Goal: Task Accomplishment & Management: Complete application form

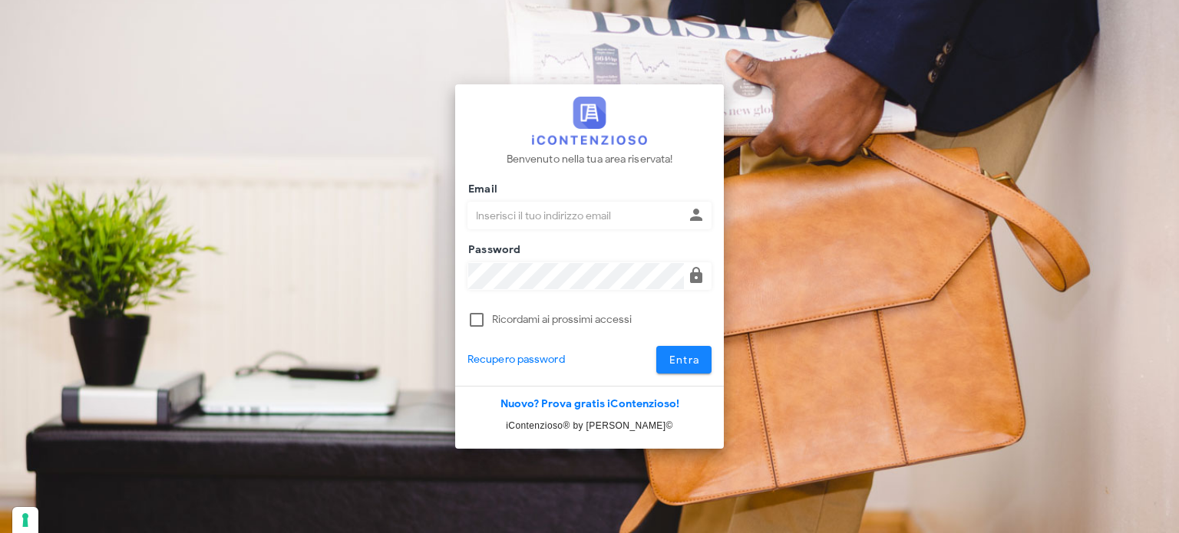
type input "[EMAIL_ADDRESS][DOMAIN_NAME]"
click at [678, 366] on span "Entra" at bounding box center [683, 360] width 31 height 13
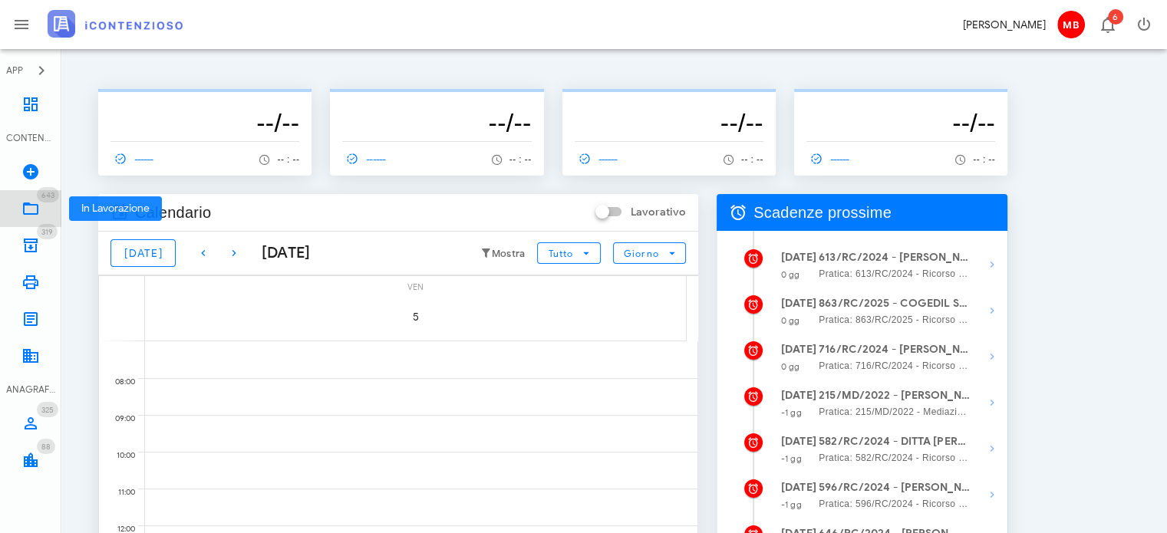
click at [30, 204] on icon at bounding box center [30, 209] width 18 height 18
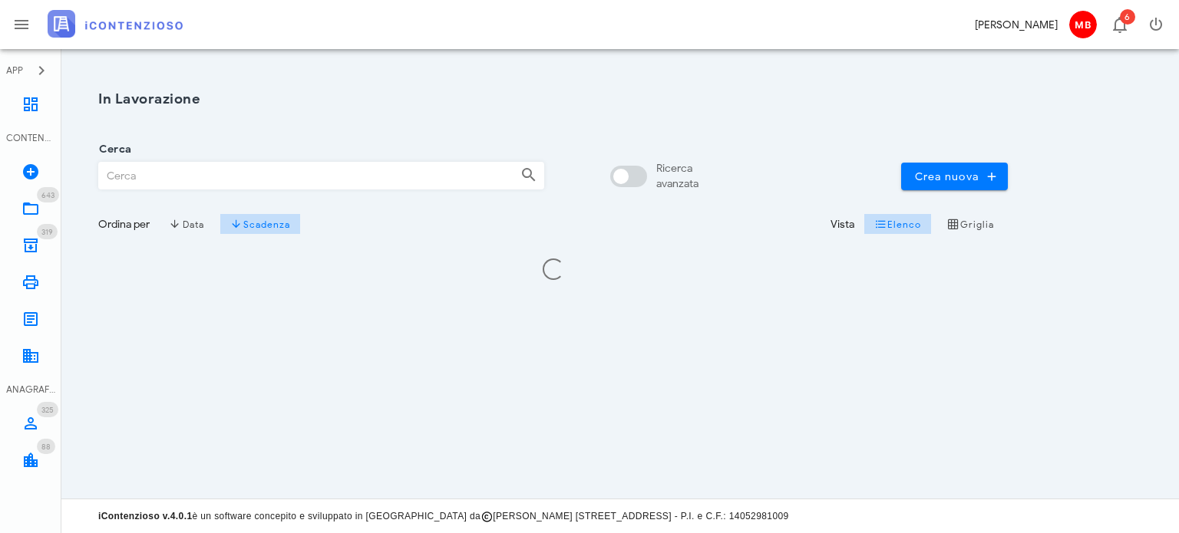
click at [223, 186] on input "Cerca" at bounding box center [303, 176] width 409 height 26
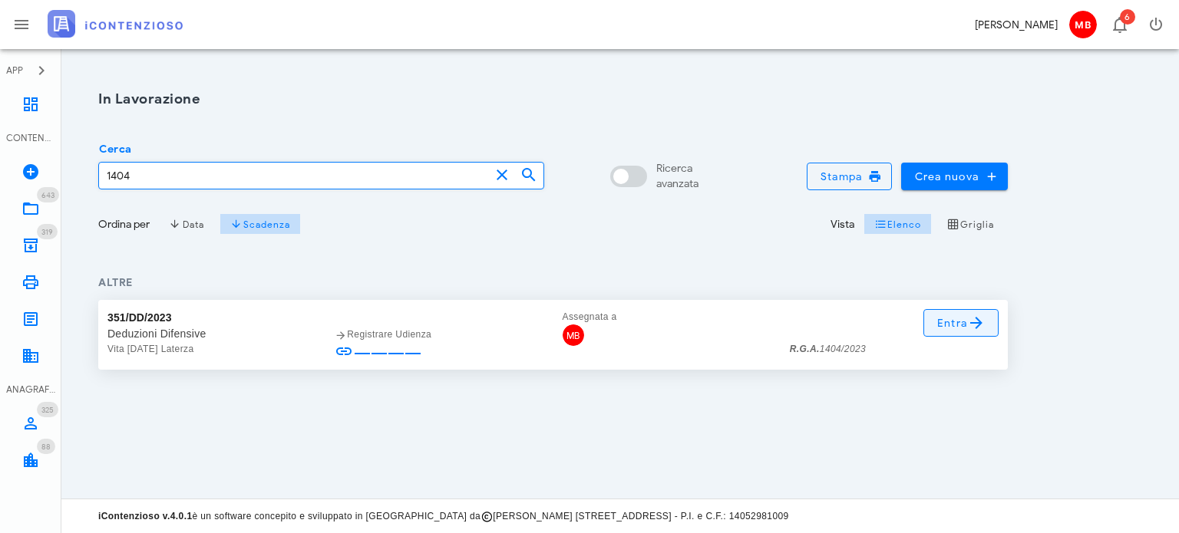
type input "1404"
click at [973, 324] on icon at bounding box center [976, 323] width 18 height 18
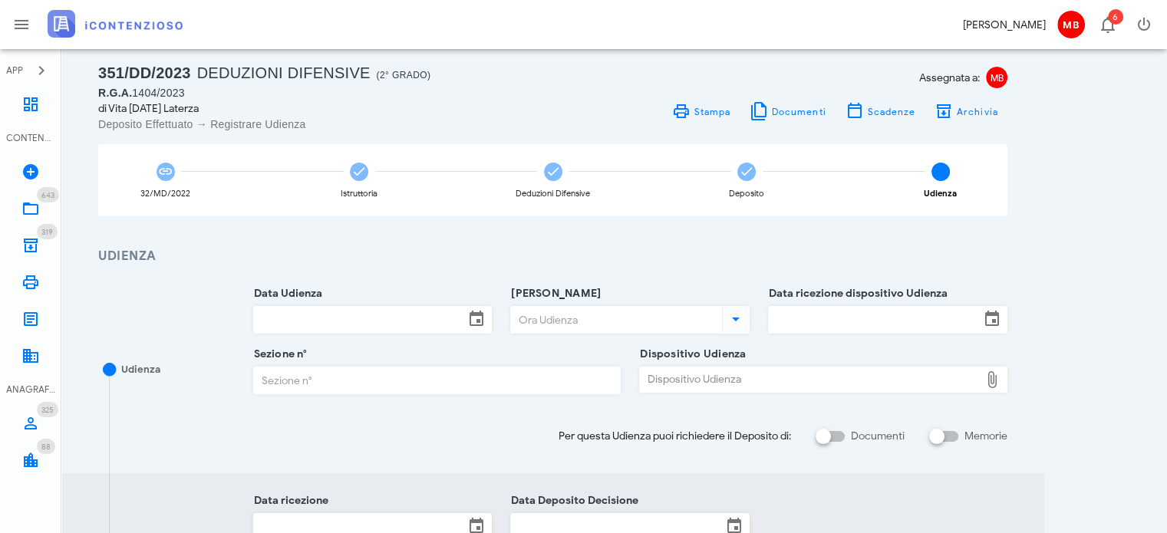
scroll to position [77, 0]
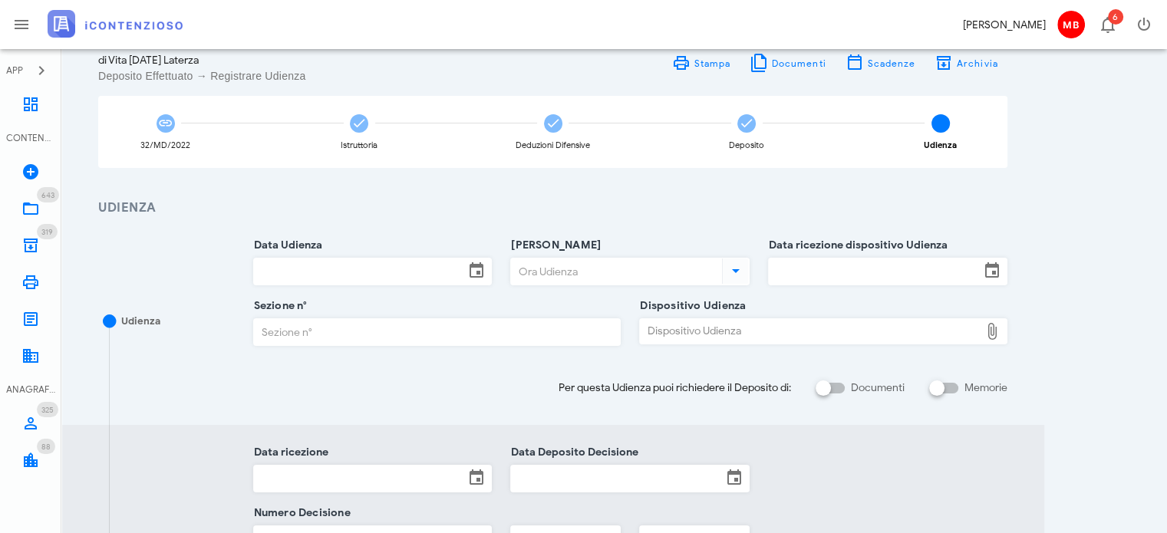
click at [661, 335] on div "Dispositivo Udienza" at bounding box center [810, 331] width 340 height 25
type input "C:\fakepath\AvvTratt___1404_2023.pdf"
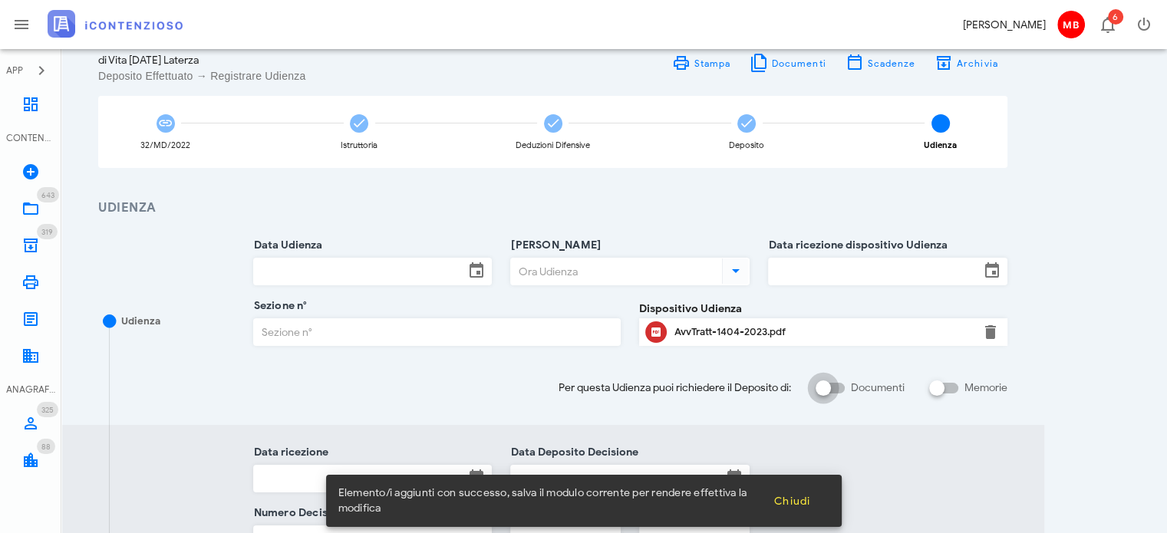
click at [830, 385] on div at bounding box center [823, 388] width 26 height 26
checkbox input "true"
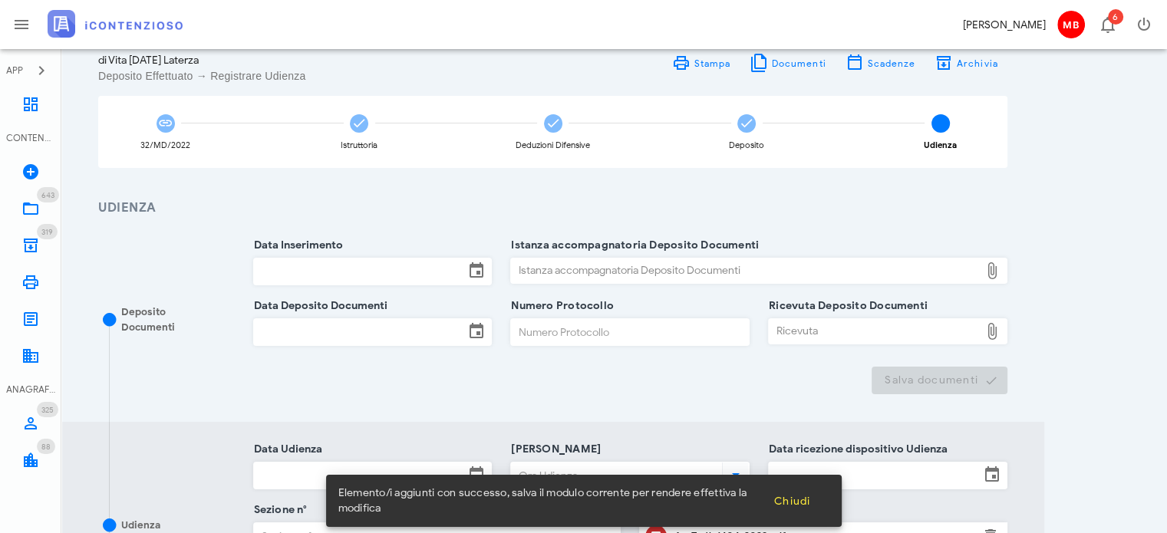
scroll to position [384, 0]
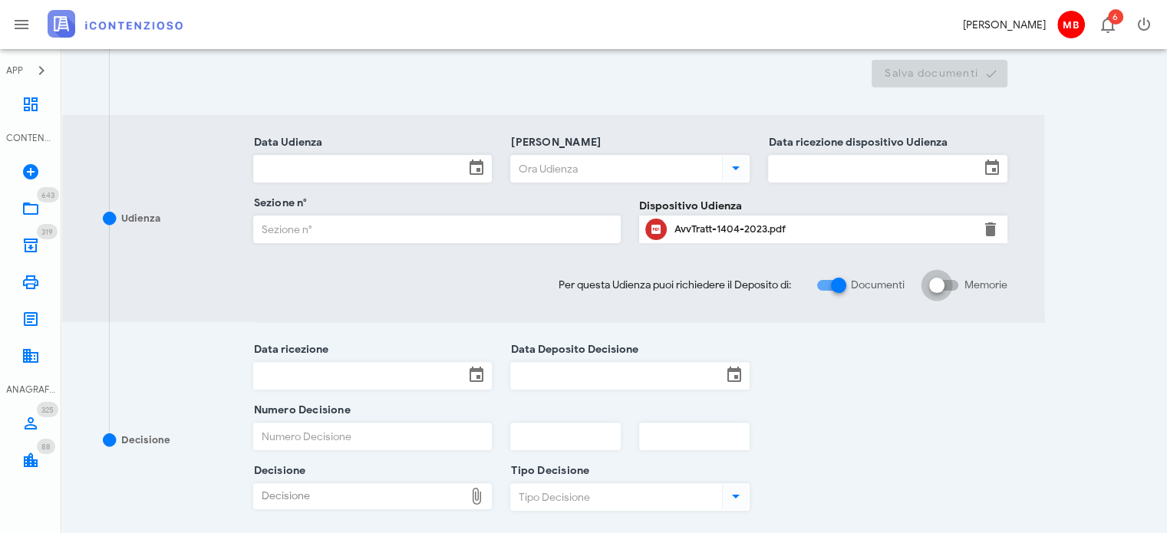
click at [939, 286] on div at bounding box center [937, 285] width 26 height 26
checkbox input "true"
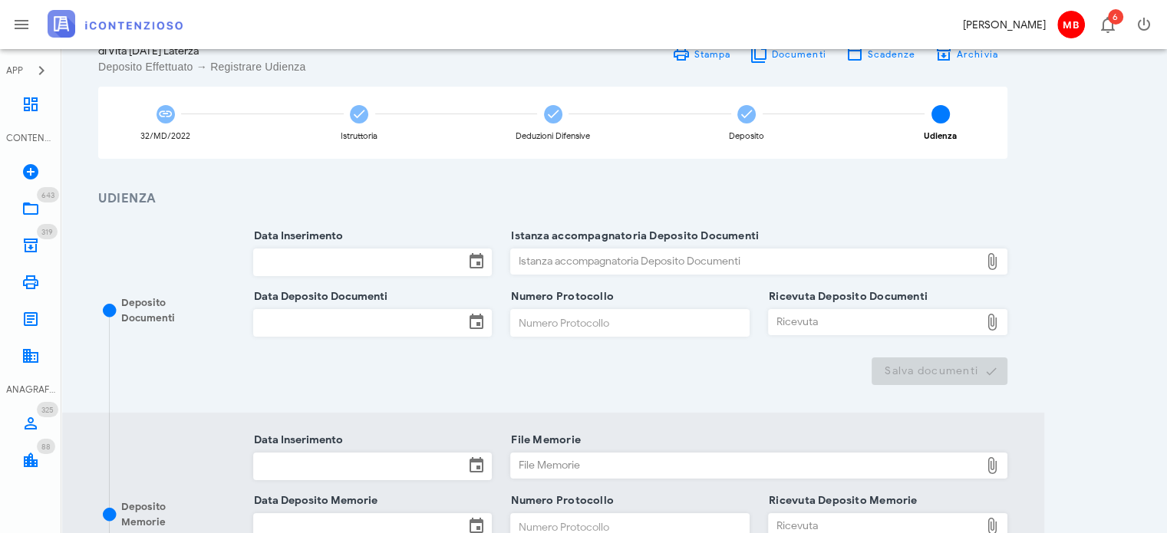
scroll to position [77, 0]
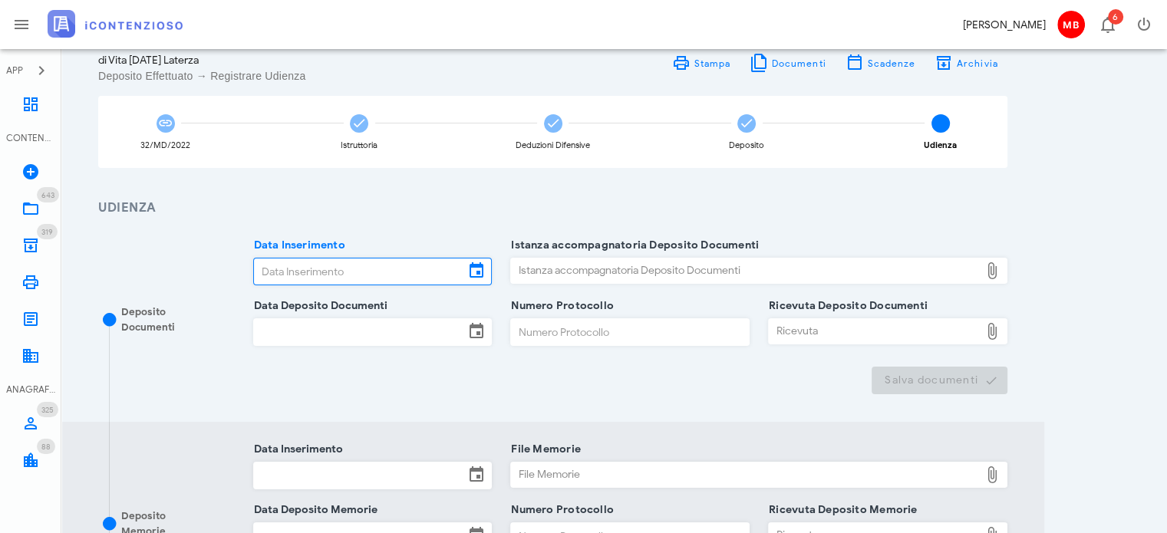
click at [295, 271] on input "Data Inserimento" at bounding box center [359, 272] width 211 height 26
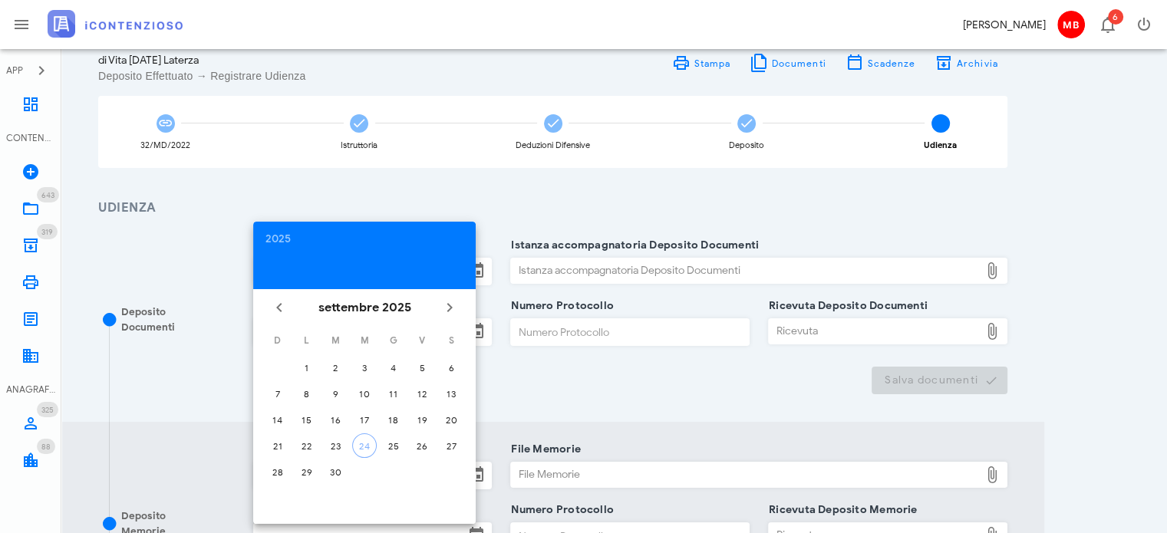
click at [510, 208] on h3 "Udienza" at bounding box center [552, 208] width 909 height 19
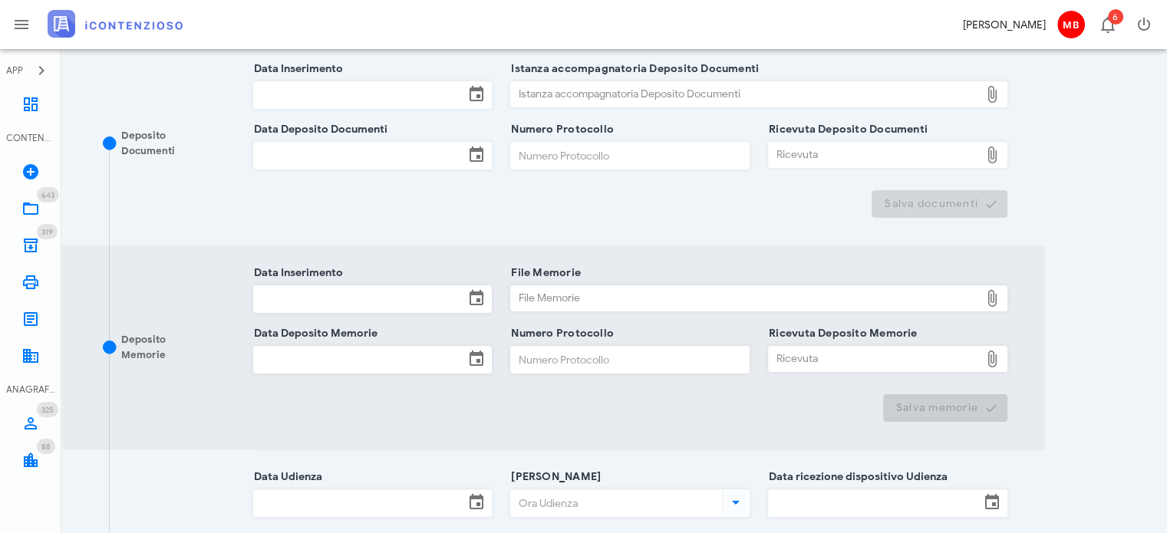
scroll to position [384, 0]
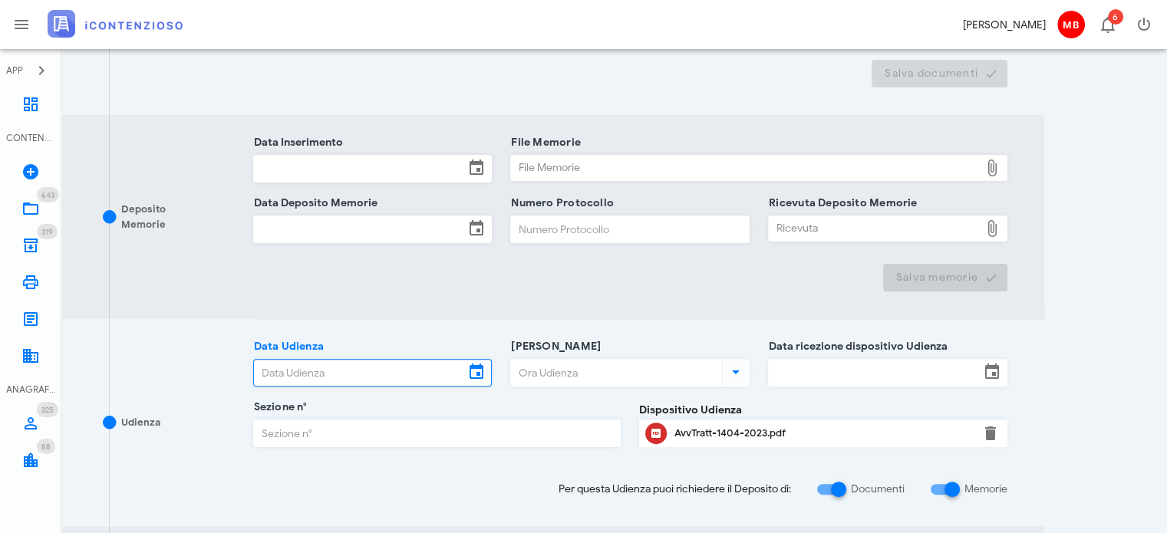
click at [391, 365] on input "Data Udienza" at bounding box center [359, 373] width 211 height 26
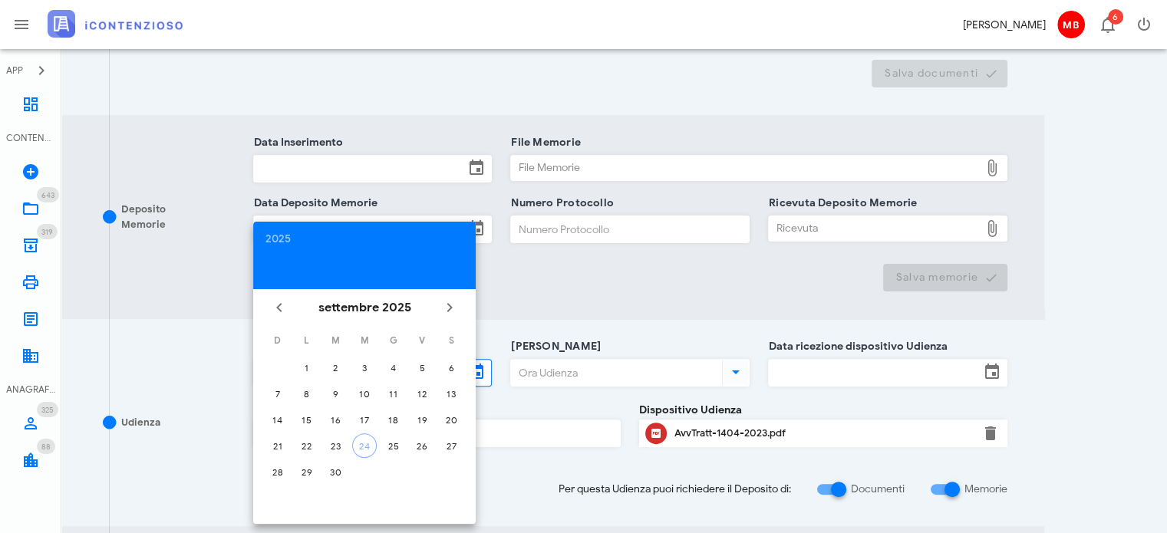
click at [545, 384] on input "Ora Udienza" at bounding box center [615, 373] width 208 height 26
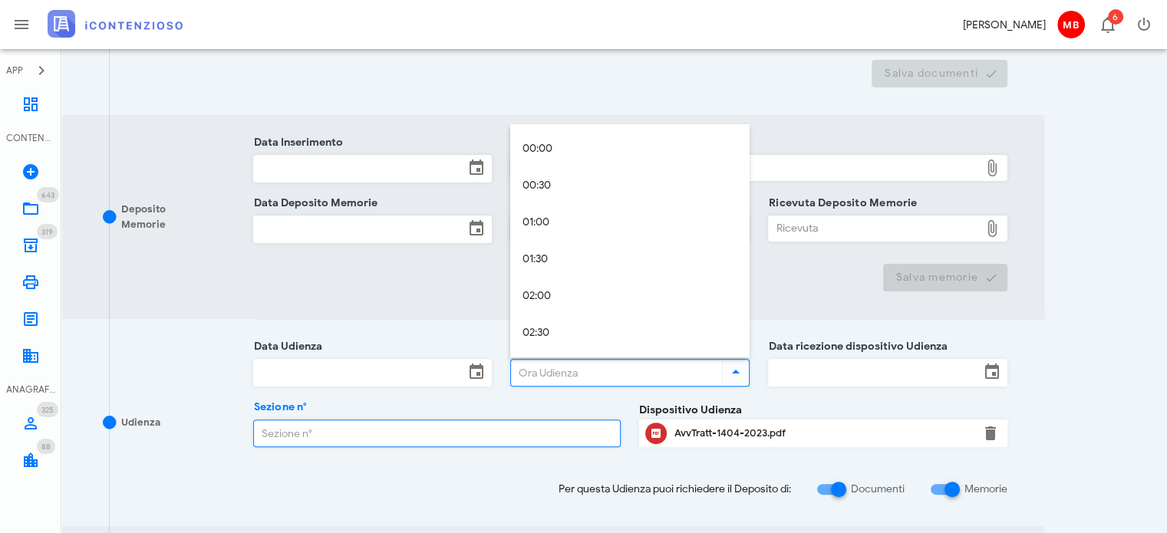
click at [514, 437] on input "Sezione n°" at bounding box center [437, 434] width 367 height 26
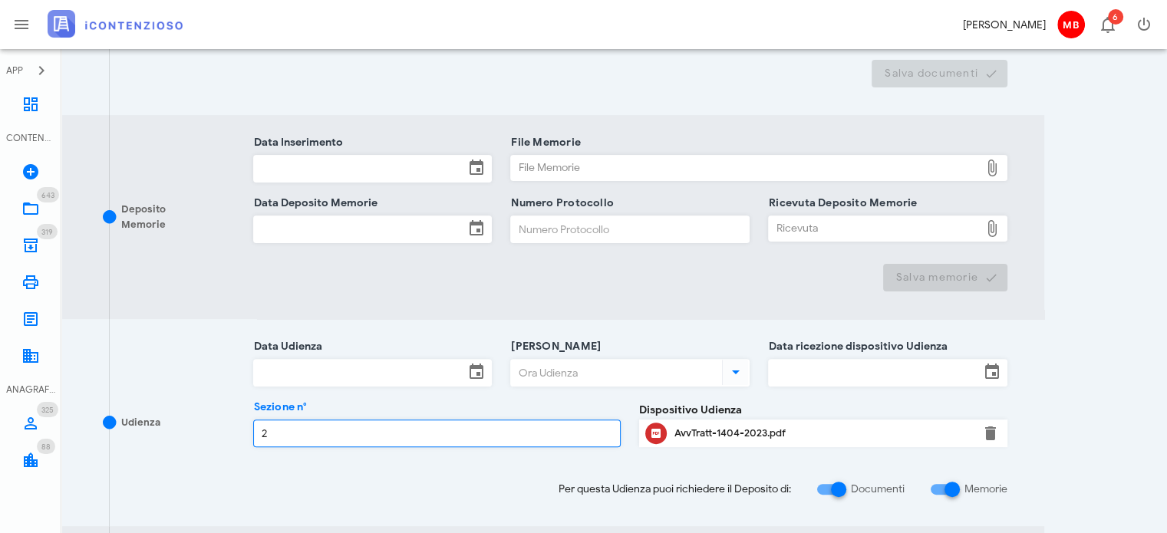
type input "2"
click at [288, 376] on input "Data Udienza" at bounding box center [359, 373] width 211 height 26
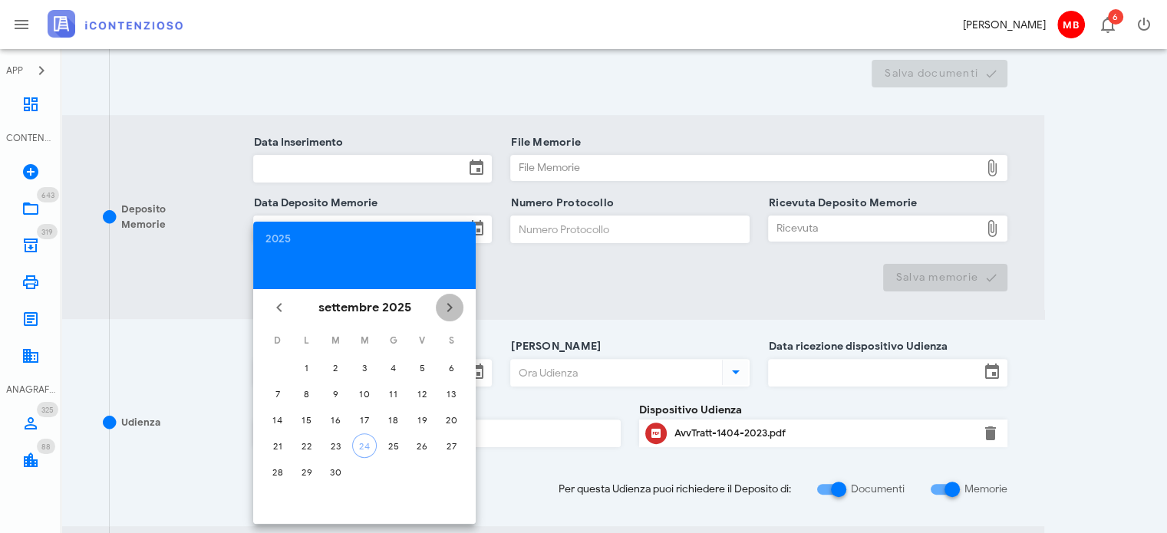
click at [457, 308] on icon "Il prossimo mese" at bounding box center [450, 308] width 18 height 18
click at [310, 444] on div "17" at bounding box center [307, 447] width 25 height 12
type input "17/11/2025"
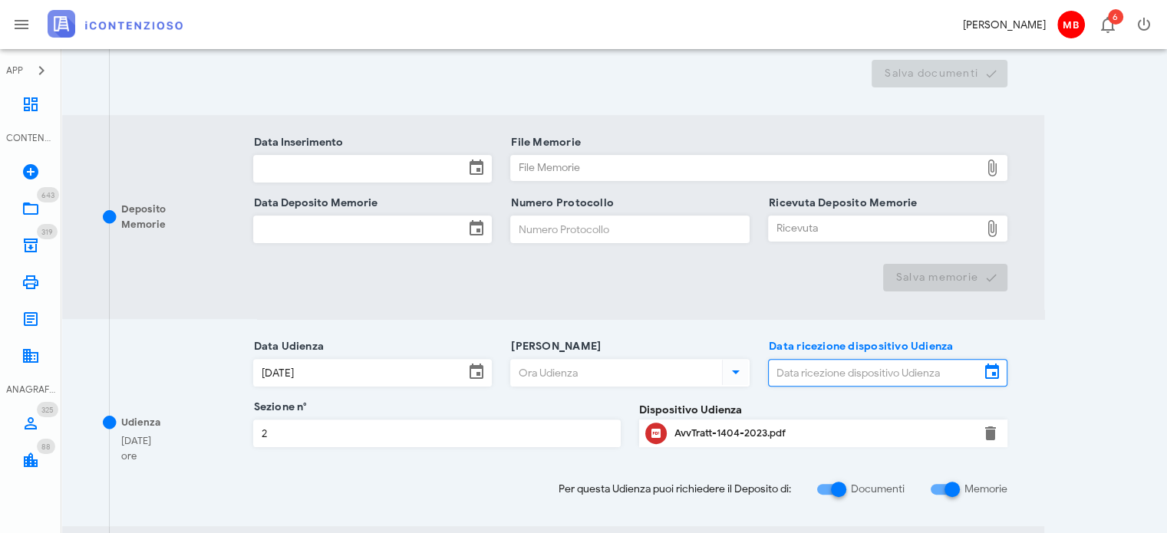
click at [797, 367] on input "Data ricezione dispositivo Udienza" at bounding box center [874, 373] width 211 height 26
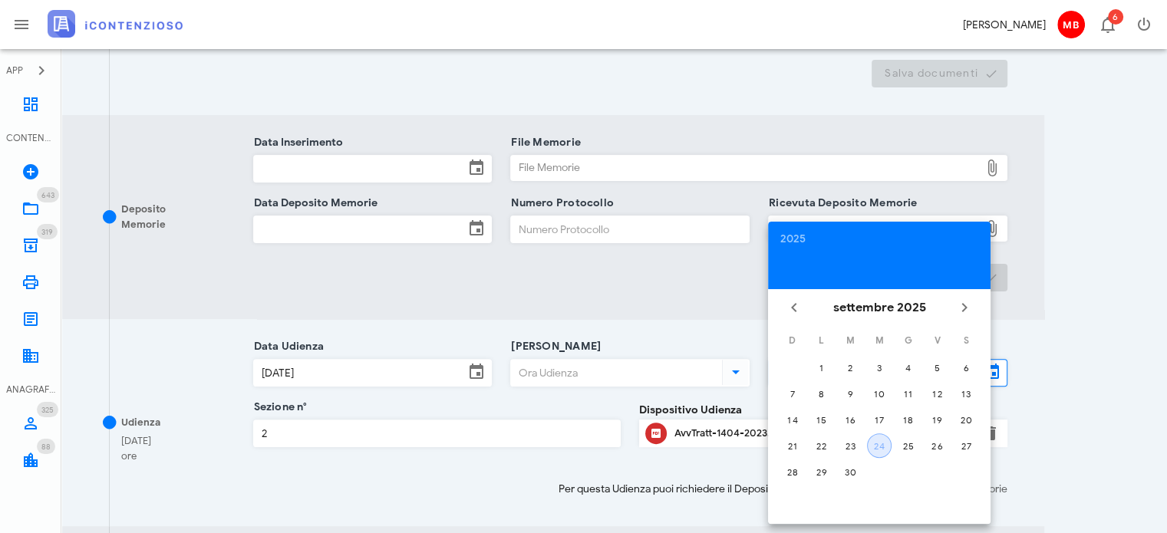
click at [880, 447] on div "24" at bounding box center [879, 447] width 23 height 12
type input "[DATE]"
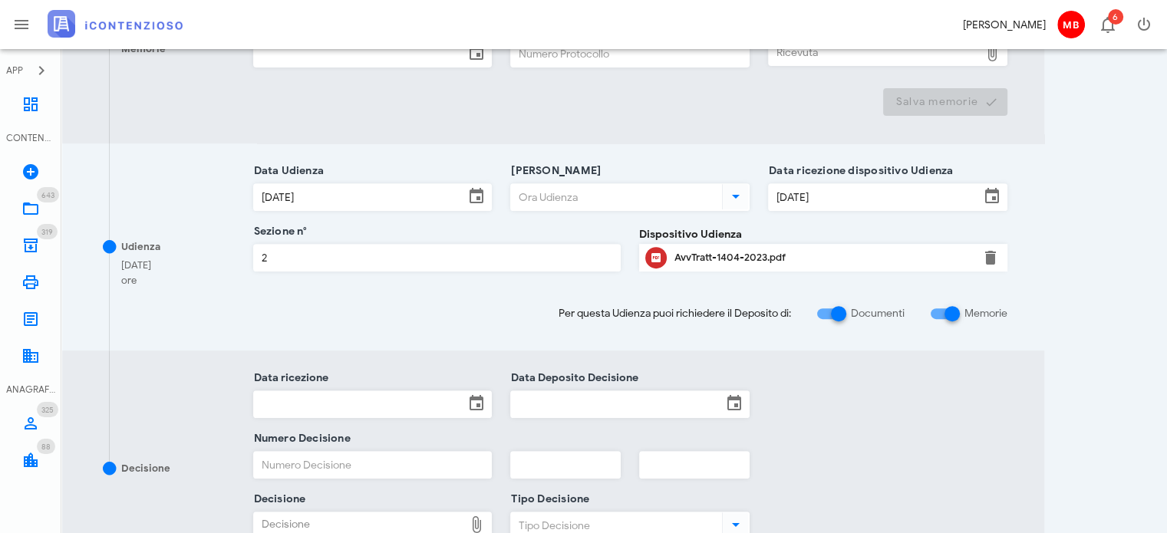
scroll to position [691, 0]
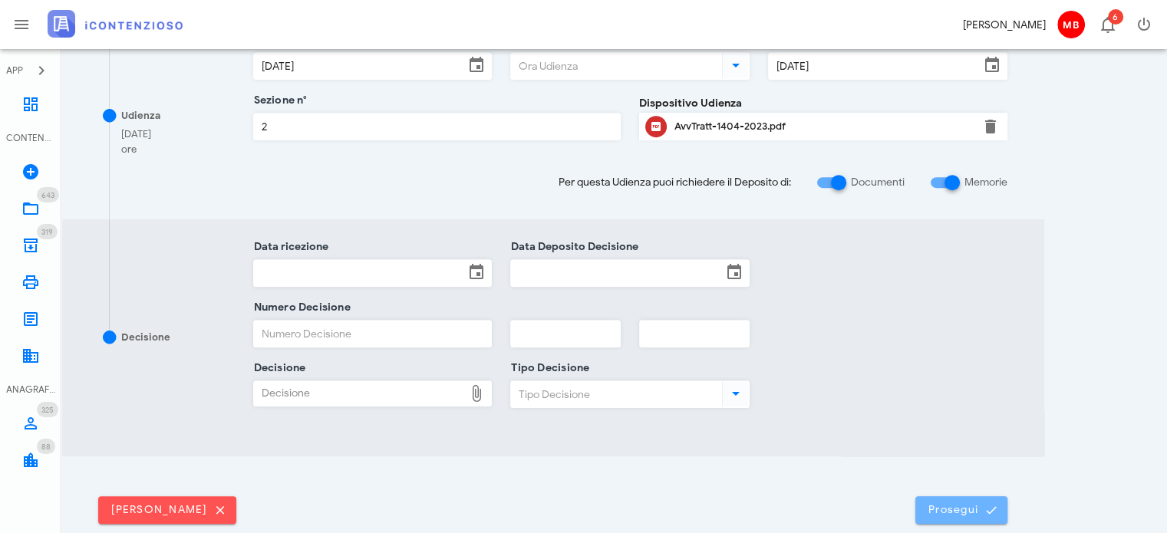
click at [972, 518] on button "Prosegui" at bounding box center [962, 511] width 92 height 28
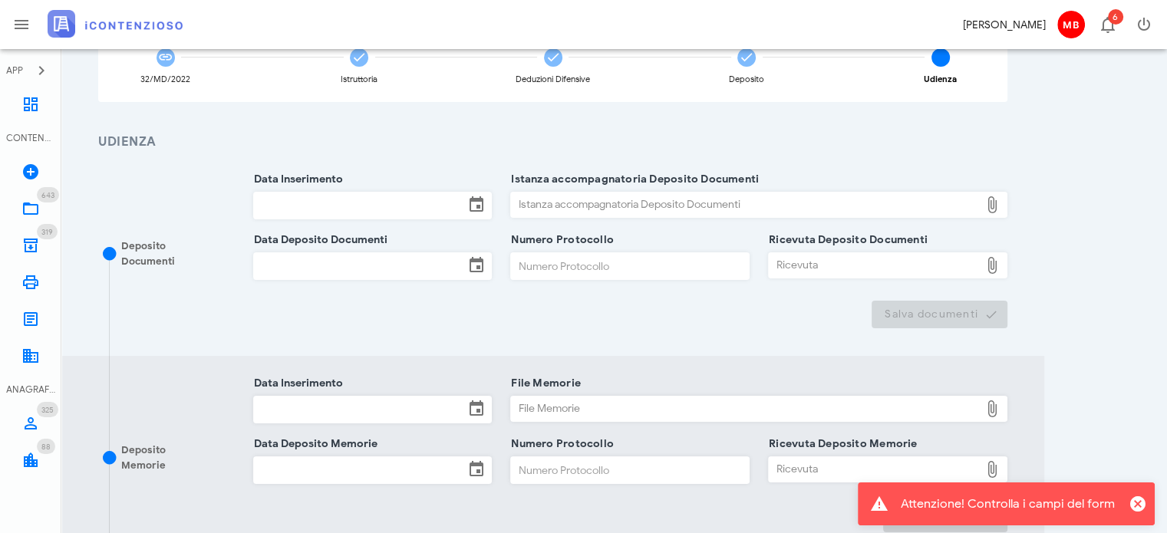
scroll to position [307, 0]
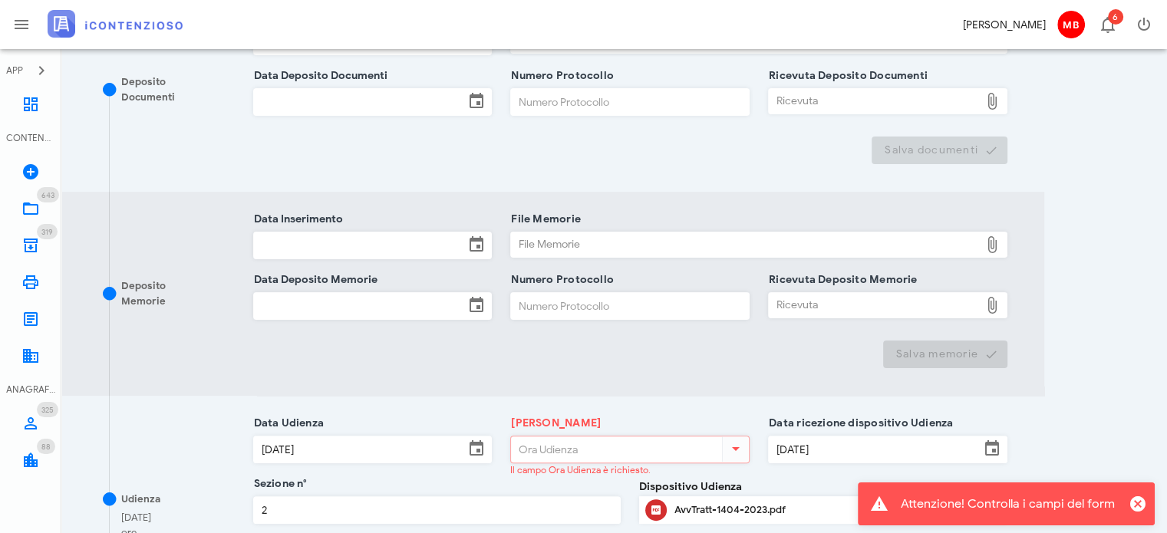
click at [602, 444] on input "Ora Udienza" at bounding box center [615, 450] width 208 height 26
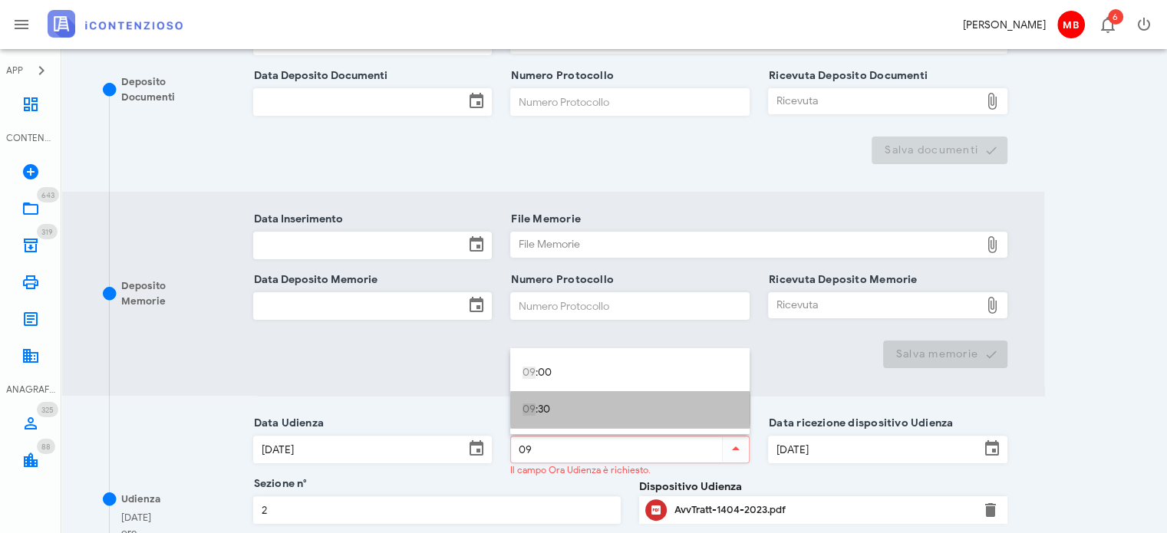
click at [548, 406] on div "09 :30" at bounding box center [630, 410] width 215 height 13
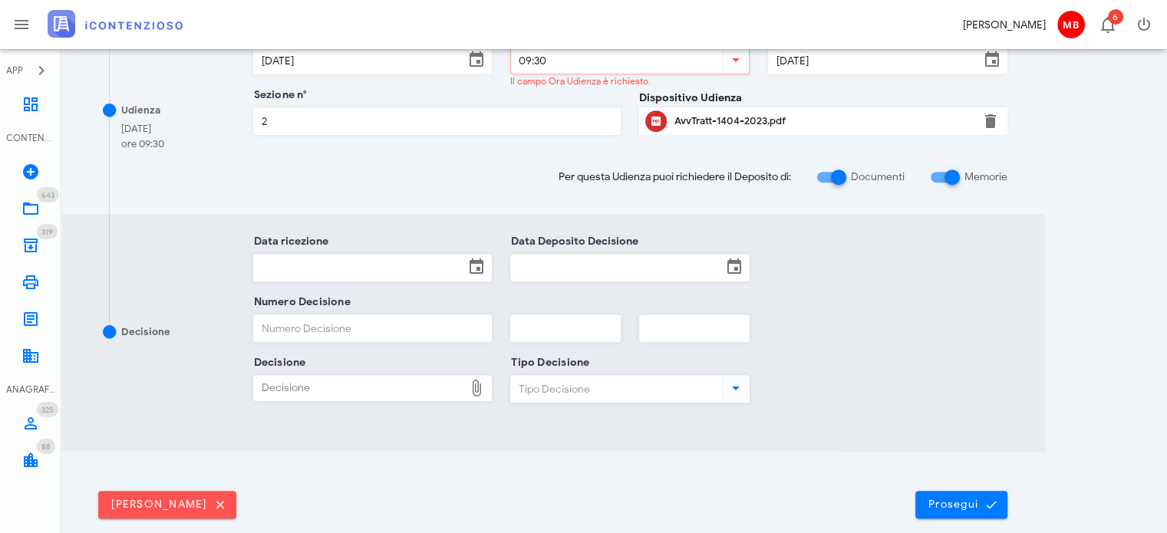
scroll to position [767, 0]
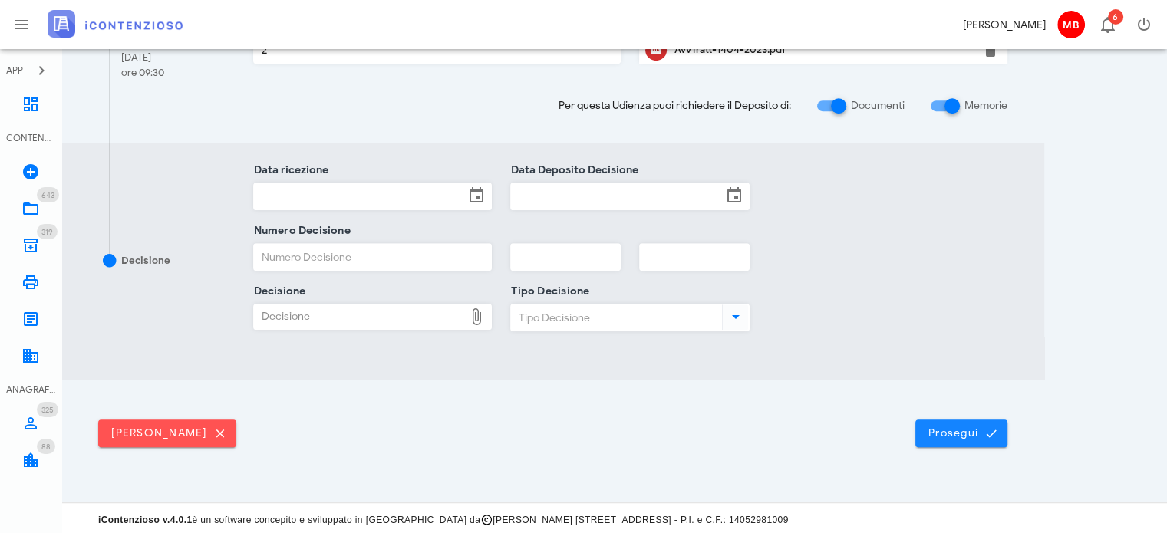
type input "09:30"
click at [939, 434] on span "Prosegui" at bounding box center [962, 434] width 68 height 14
click at [934, 427] on span "Prosegui" at bounding box center [962, 434] width 68 height 14
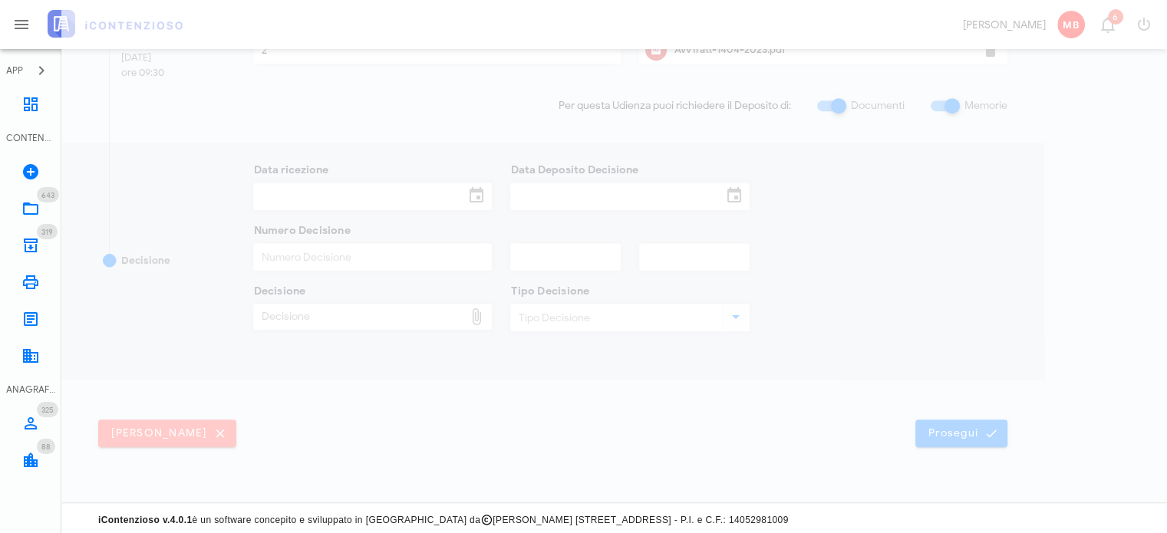
scroll to position [0, 0]
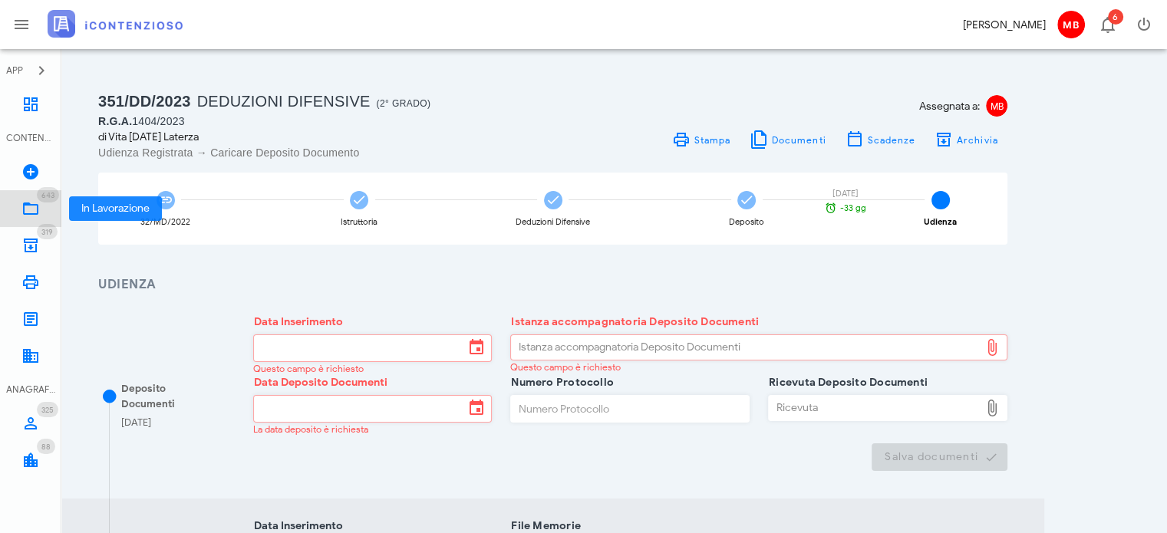
click at [37, 206] on icon at bounding box center [30, 209] width 18 height 18
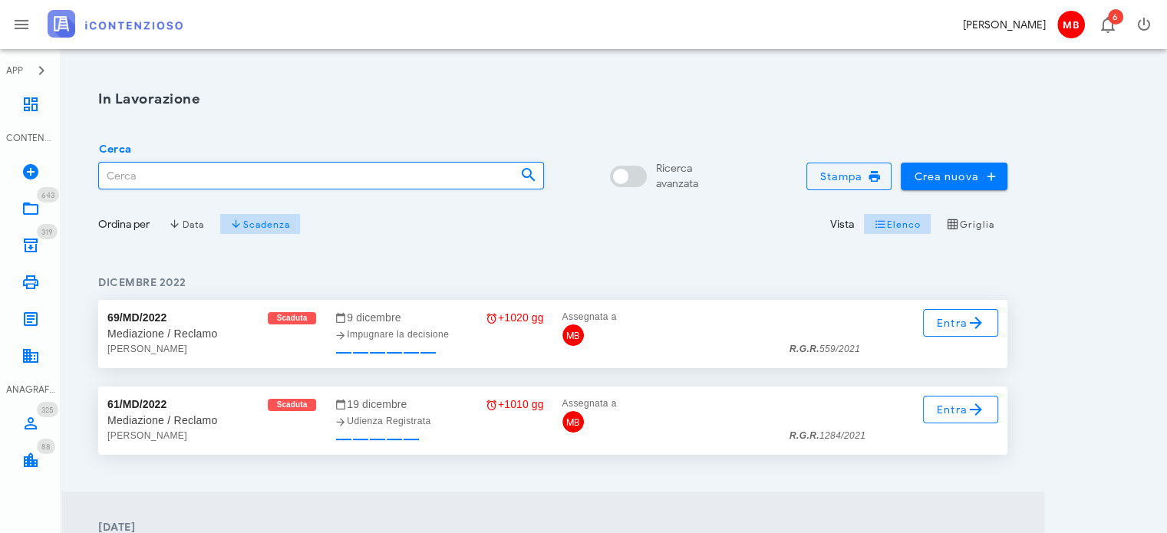
click at [163, 173] on input "Cerca" at bounding box center [303, 176] width 409 height 26
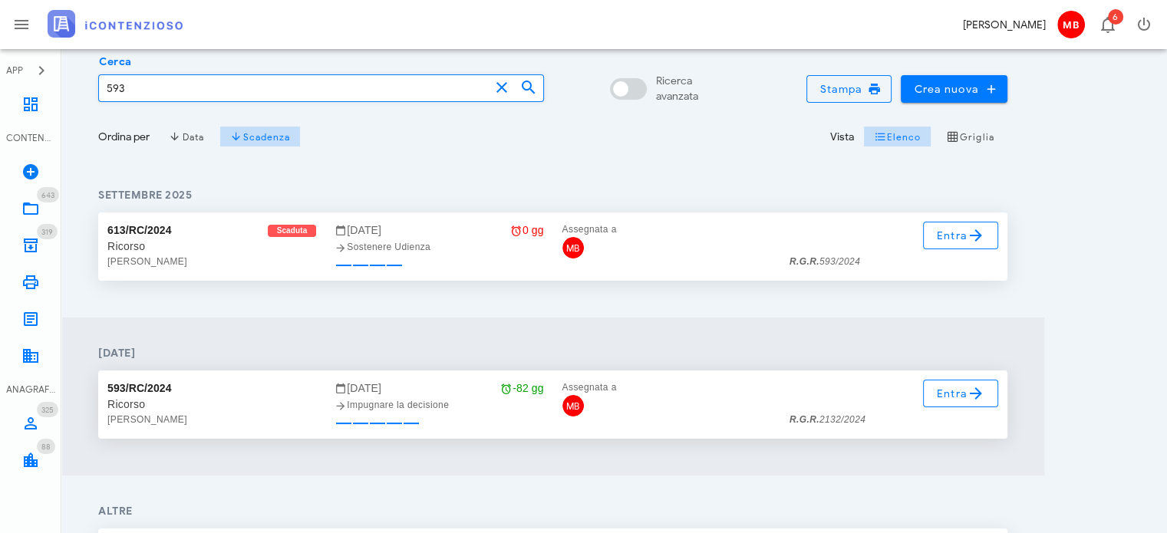
scroll to position [77, 0]
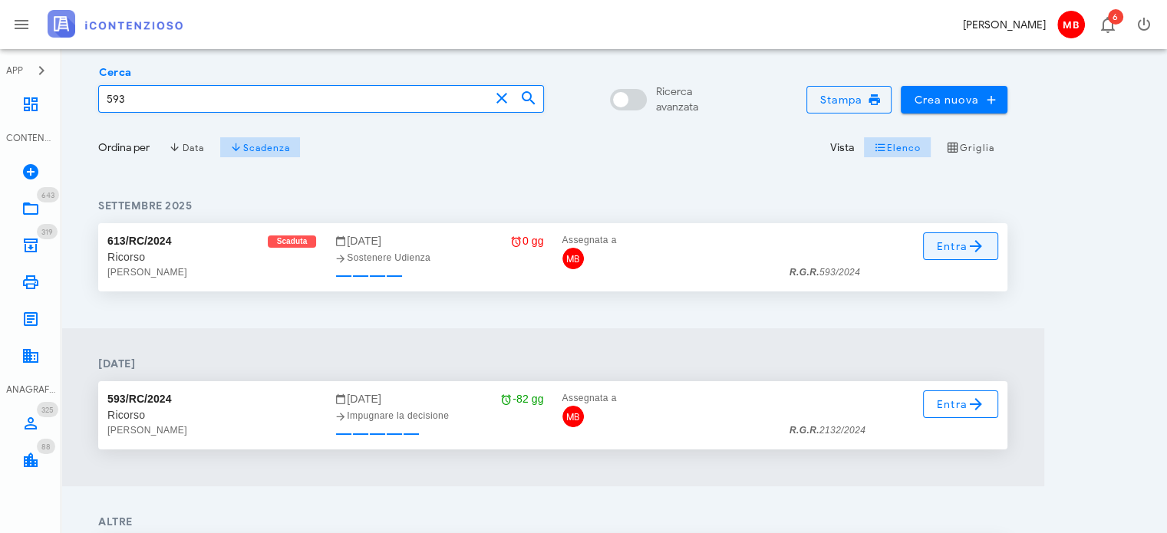
type input "593"
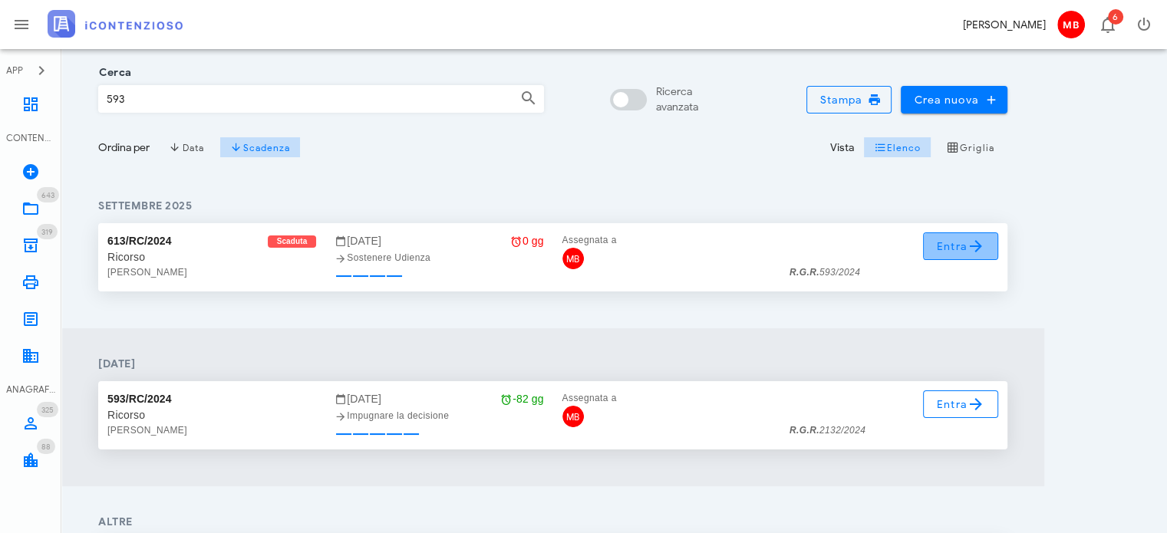
click at [961, 249] on span "Entra" at bounding box center [961, 246] width 50 height 18
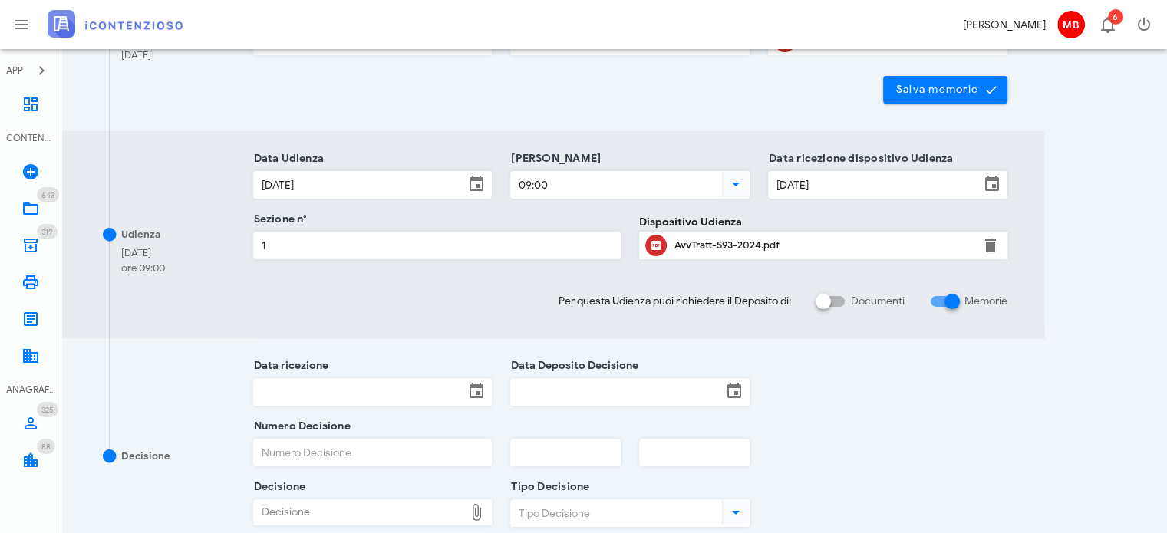
scroll to position [460, 0]
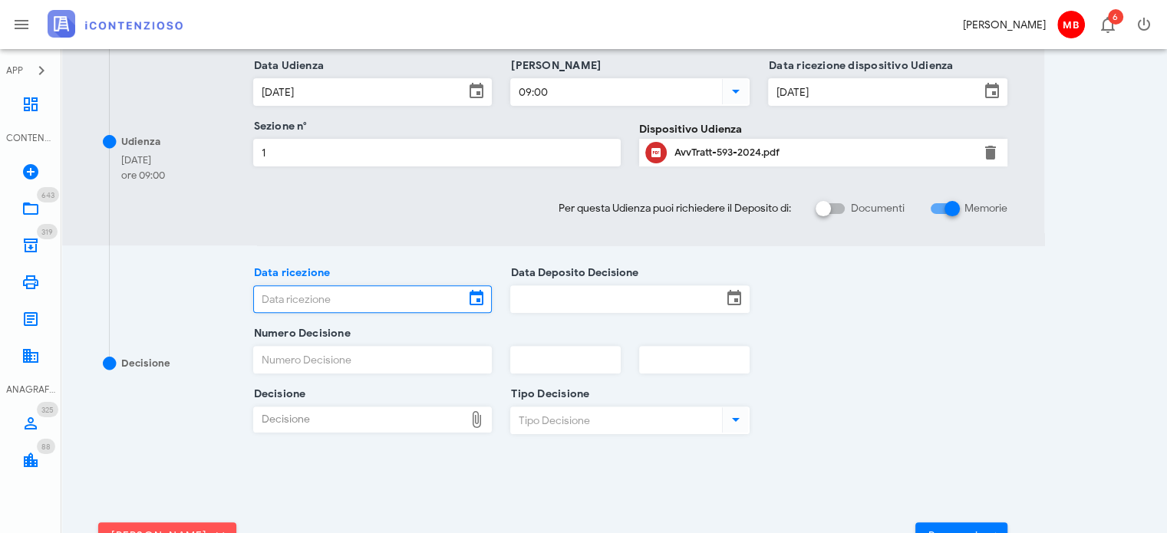
click at [366, 298] on input "Data ricezione" at bounding box center [359, 299] width 211 height 26
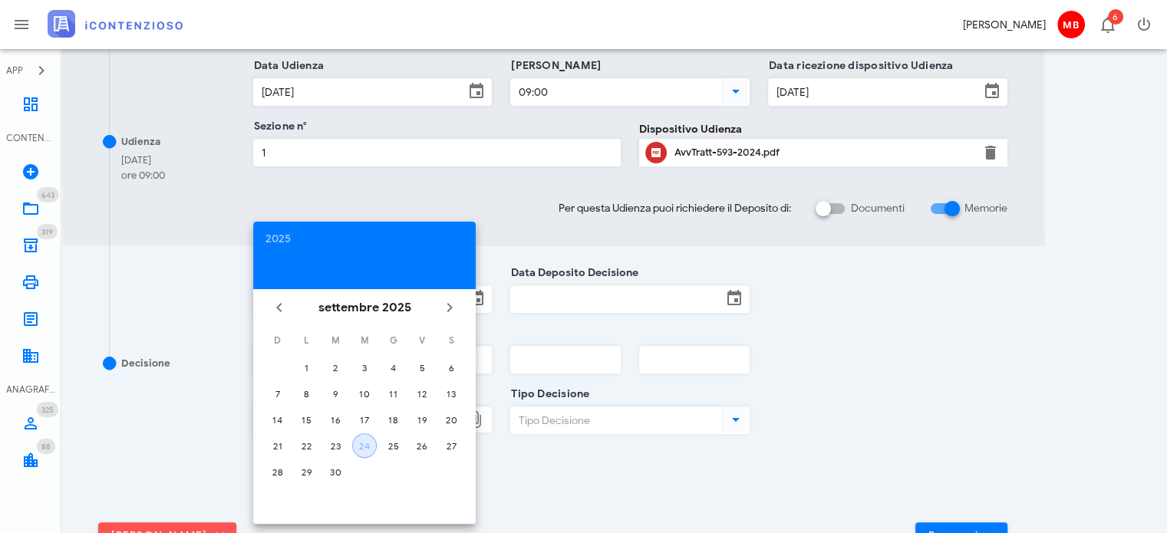
click at [363, 441] on div "24" at bounding box center [364, 447] width 23 height 12
type input "[DATE]"
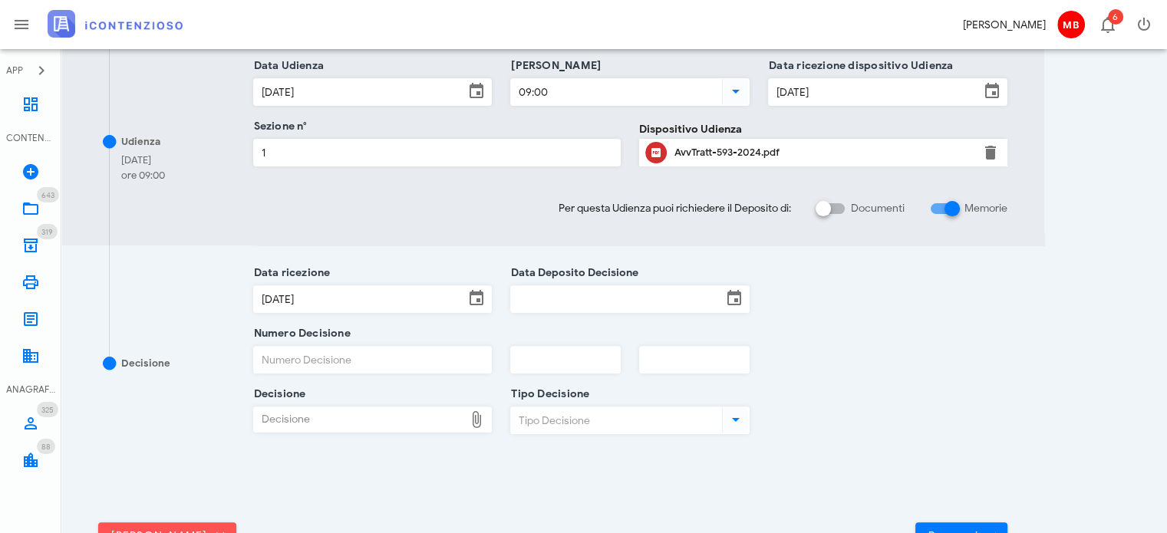
click at [554, 284] on div "Data Deposito Decisione" at bounding box center [629, 303] width 239 height 61
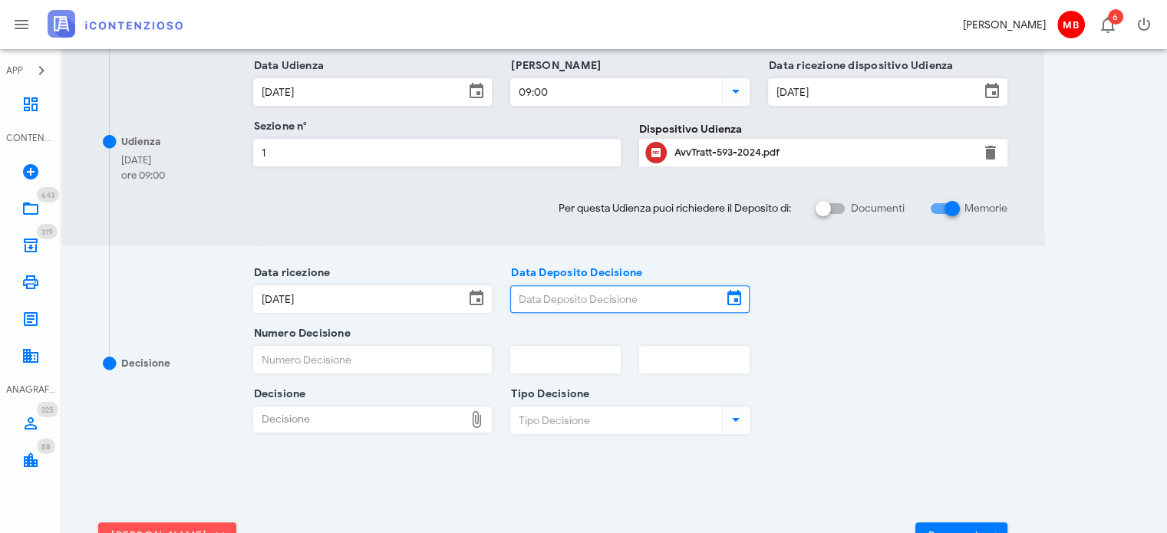
click at [556, 299] on input "Data Deposito Decisione" at bounding box center [616, 299] width 211 height 26
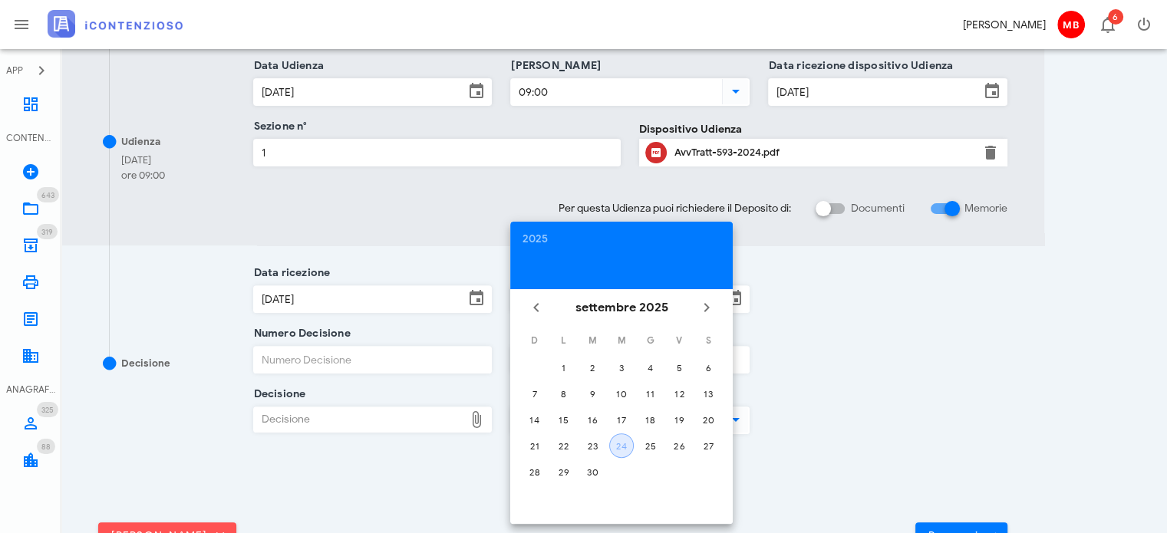
click at [612, 441] on div "24" at bounding box center [621, 447] width 23 height 12
type input "[DATE]"
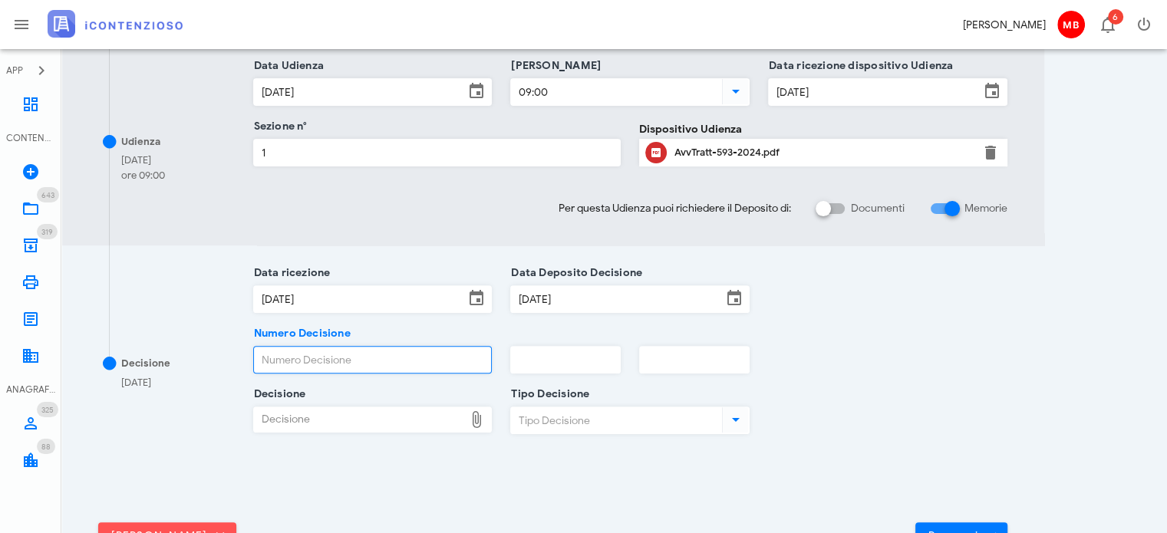
click at [401, 352] on input "Numero Decisione" at bounding box center [373, 360] width 238 height 26
type input "526"
click at [526, 363] on input "text" at bounding box center [565, 360] width 109 height 26
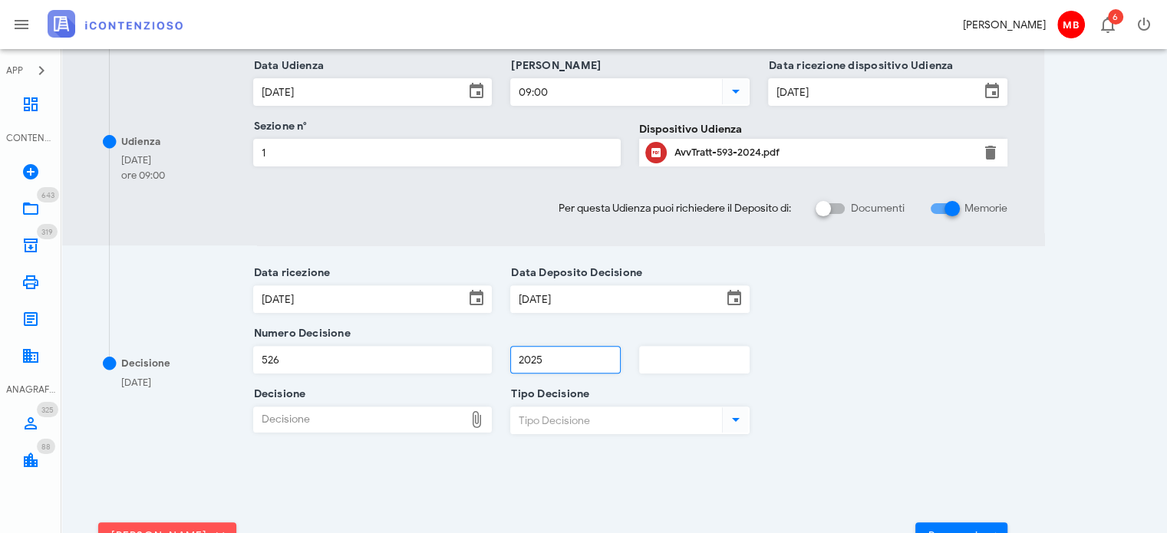
type input "2025"
click at [351, 421] on div "Decisione" at bounding box center [359, 420] width 211 height 25
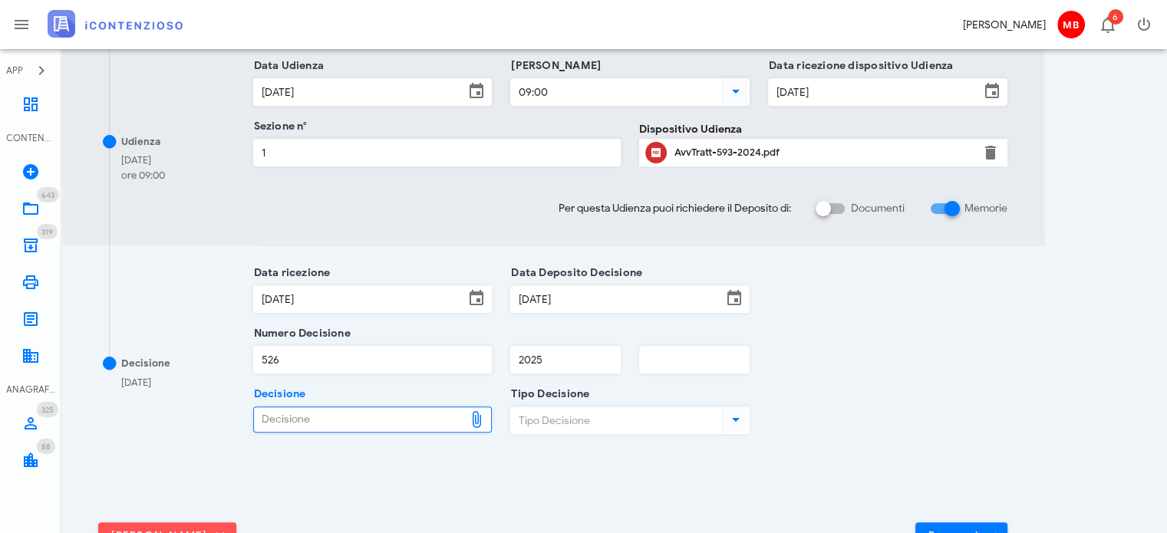
type input "C:\fakepath\Sentenza_RG_000593_2024_UD_24092025.pdf"
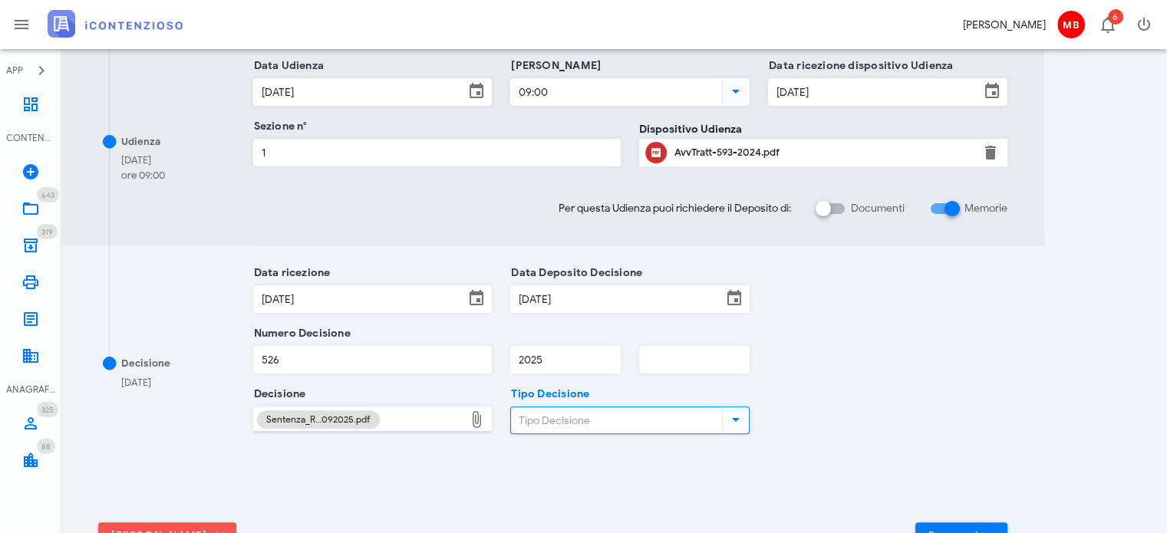
click at [585, 427] on input "Tipo Decisione" at bounding box center [615, 421] width 208 height 26
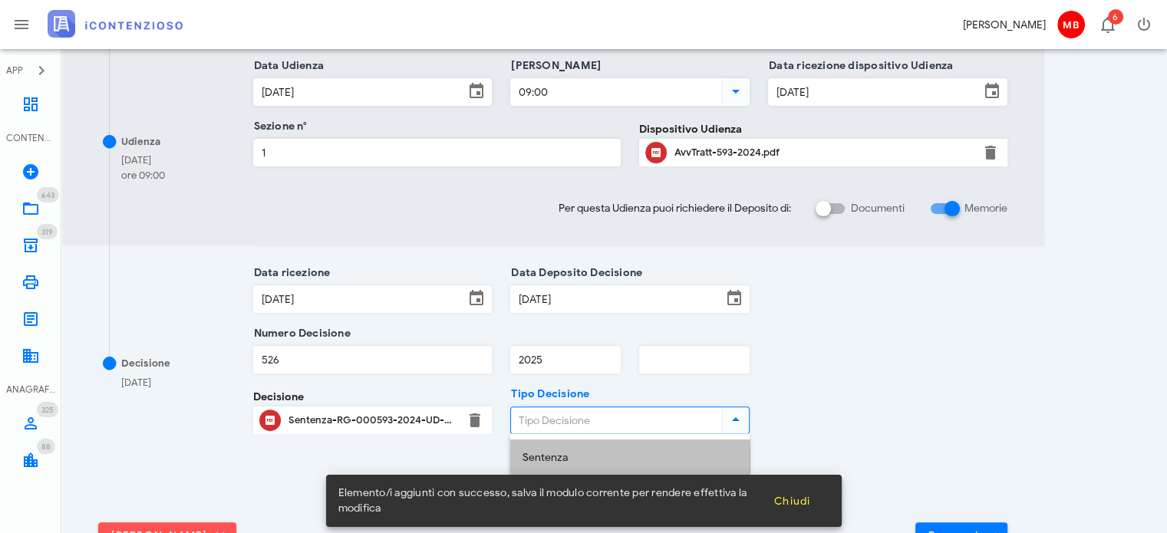
click at [578, 457] on div "Sentenza" at bounding box center [630, 458] width 215 height 13
type input "Sentenza"
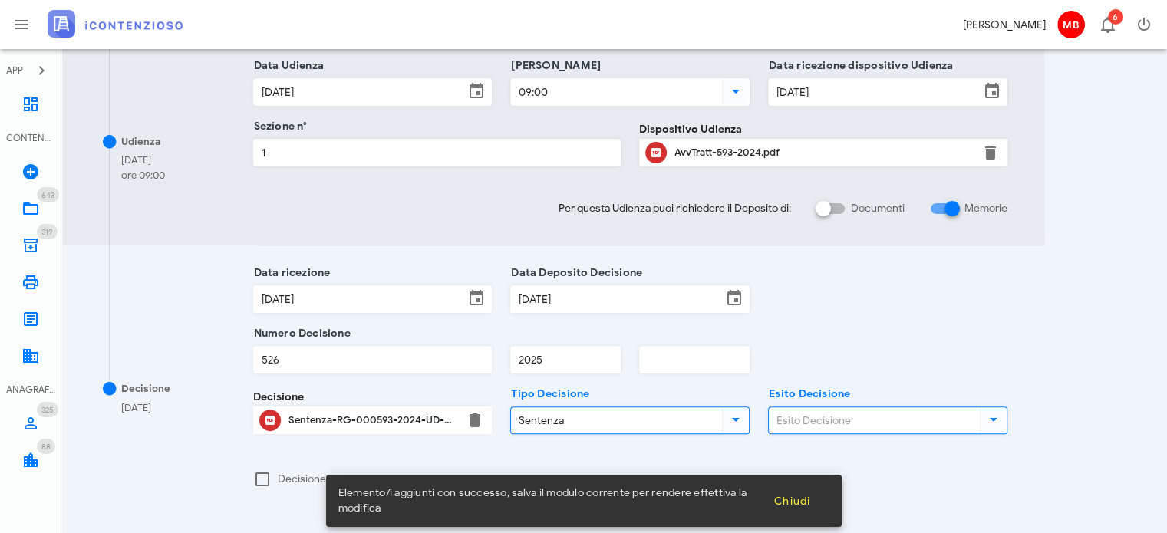
click at [848, 413] on input "Esito Decisione" at bounding box center [873, 421] width 208 height 26
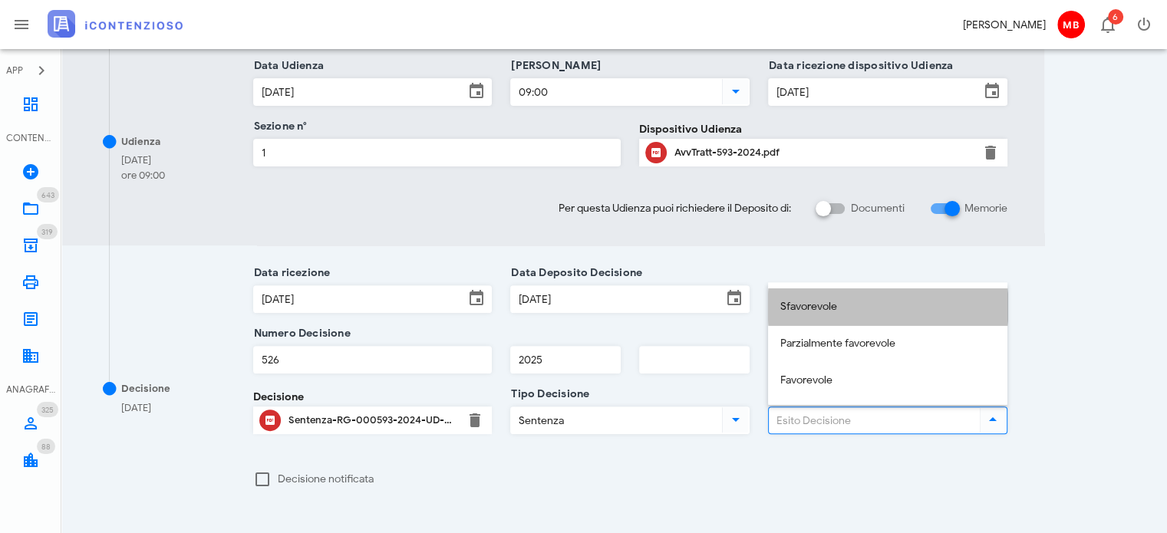
click at [827, 304] on div "Sfavorevole" at bounding box center [888, 307] width 215 height 13
type input "Sfavorevole"
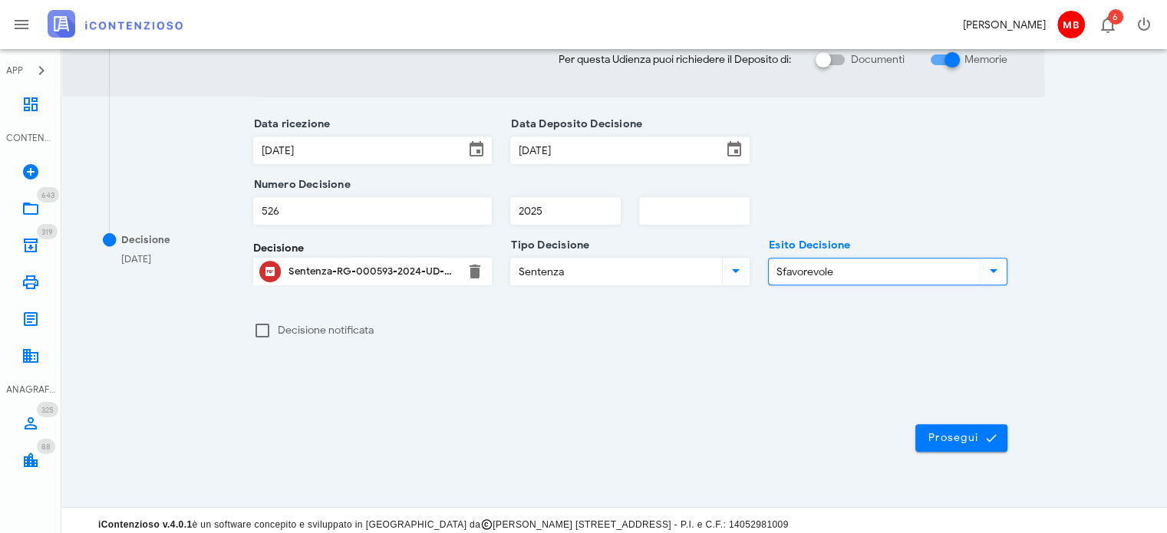
scroll to position [616, 0]
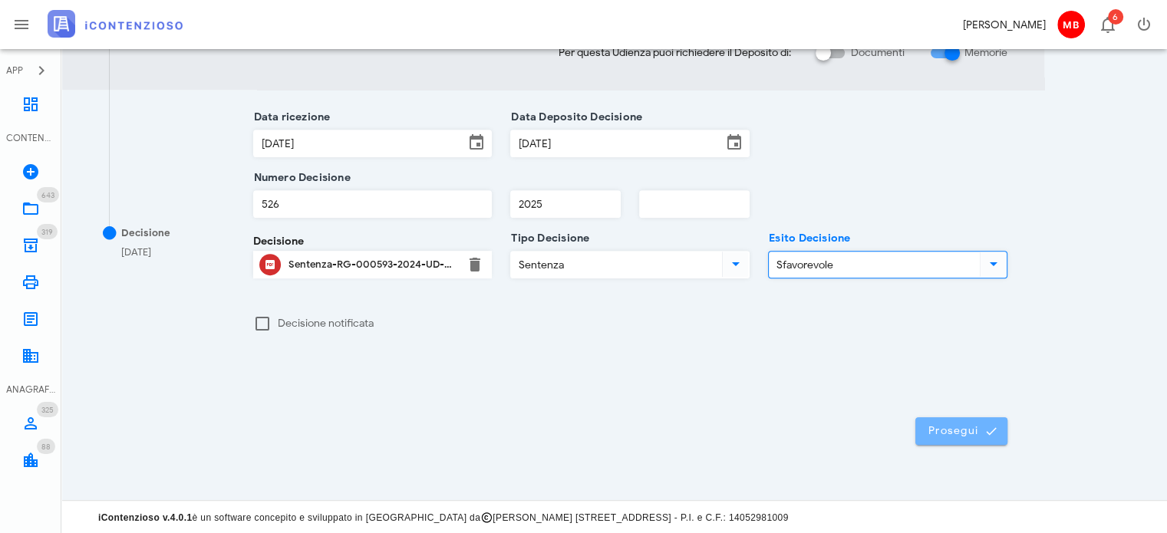
click at [942, 435] on span "Prosegui" at bounding box center [962, 431] width 68 height 14
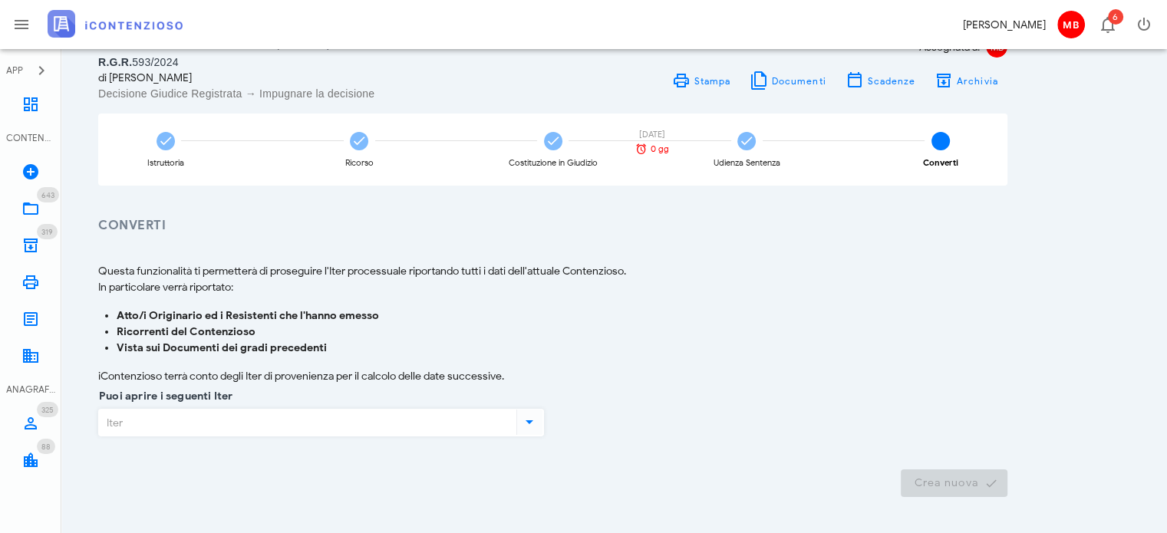
scroll to position [111, 0]
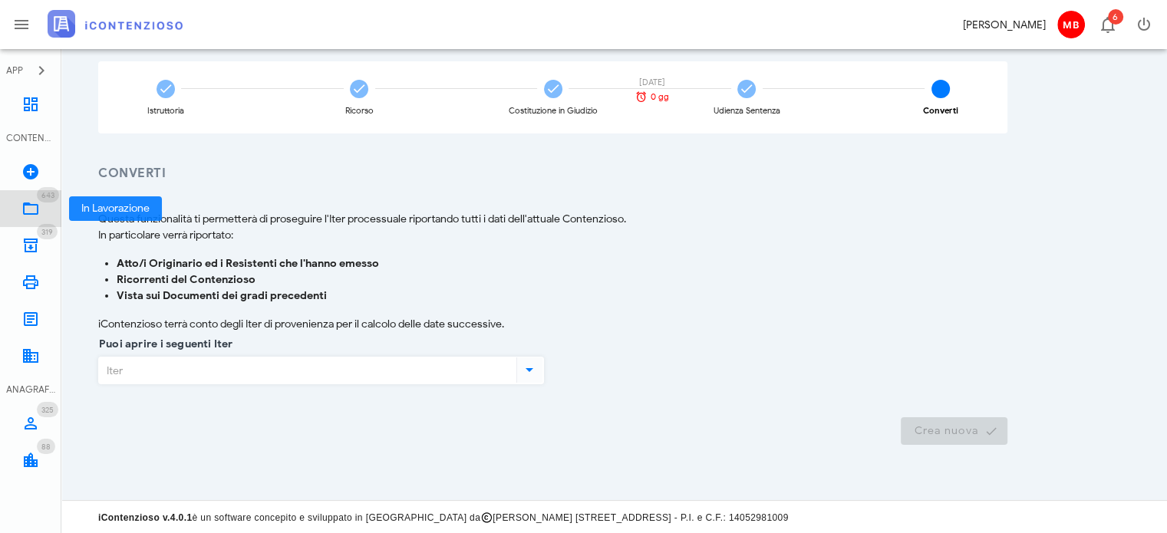
click at [25, 200] on icon at bounding box center [30, 209] width 18 height 18
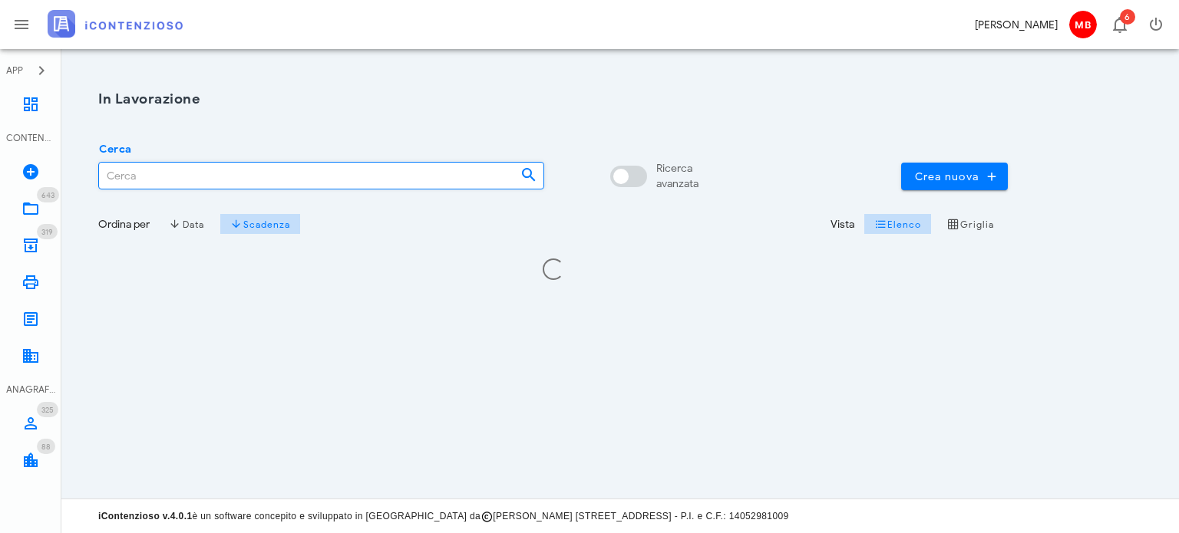
click at [232, 173] on input "Cerca" at bounding box center [303, 176] width 409 height 26
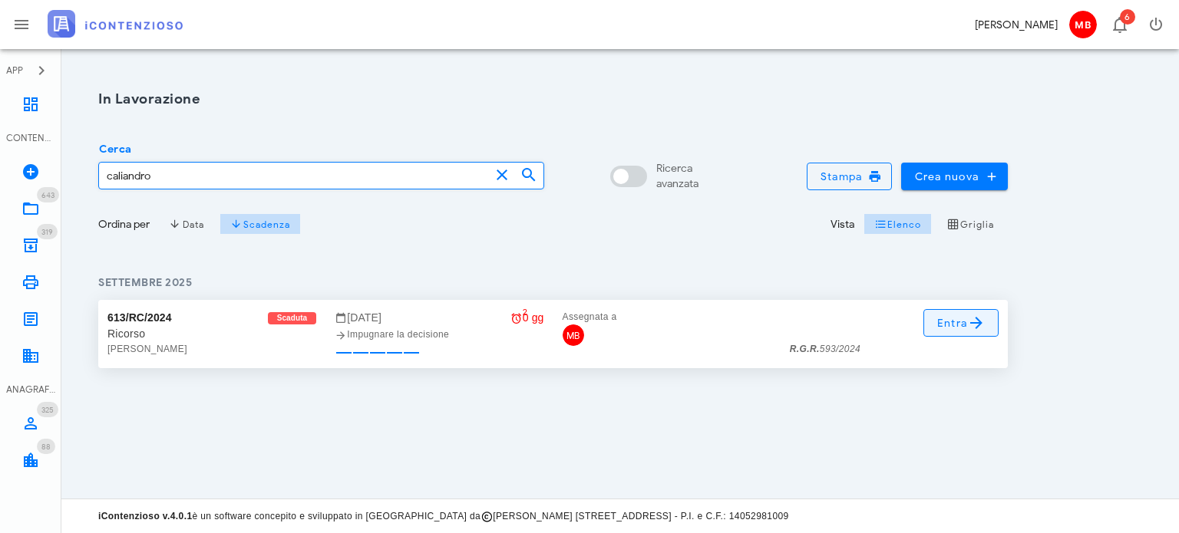
type input "caliandro"
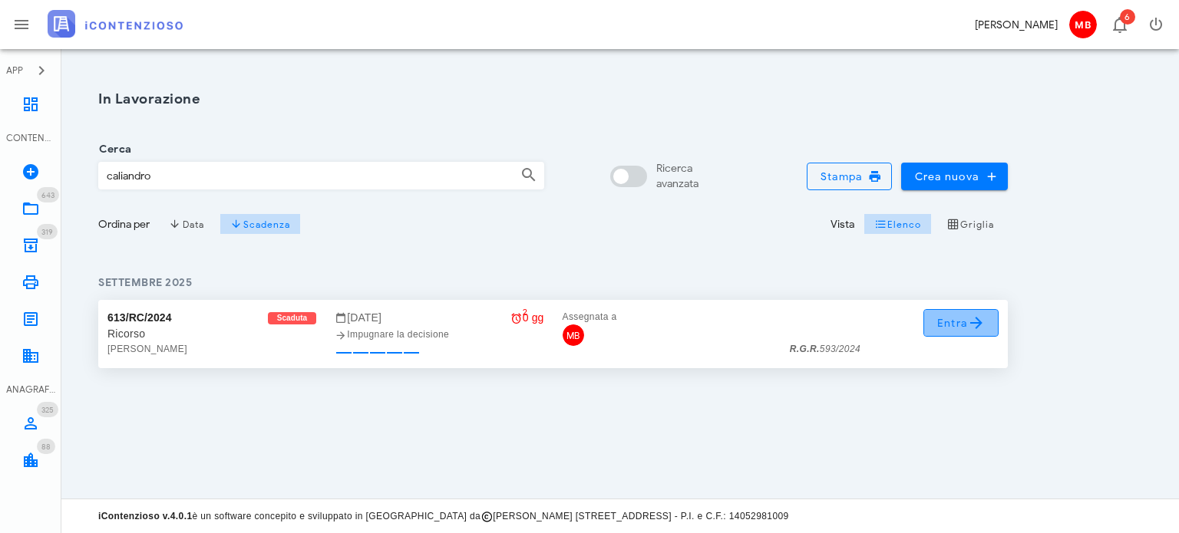
click at [961, 318] on span "Entra" at bounding box center [961, 323] width 50 height 18
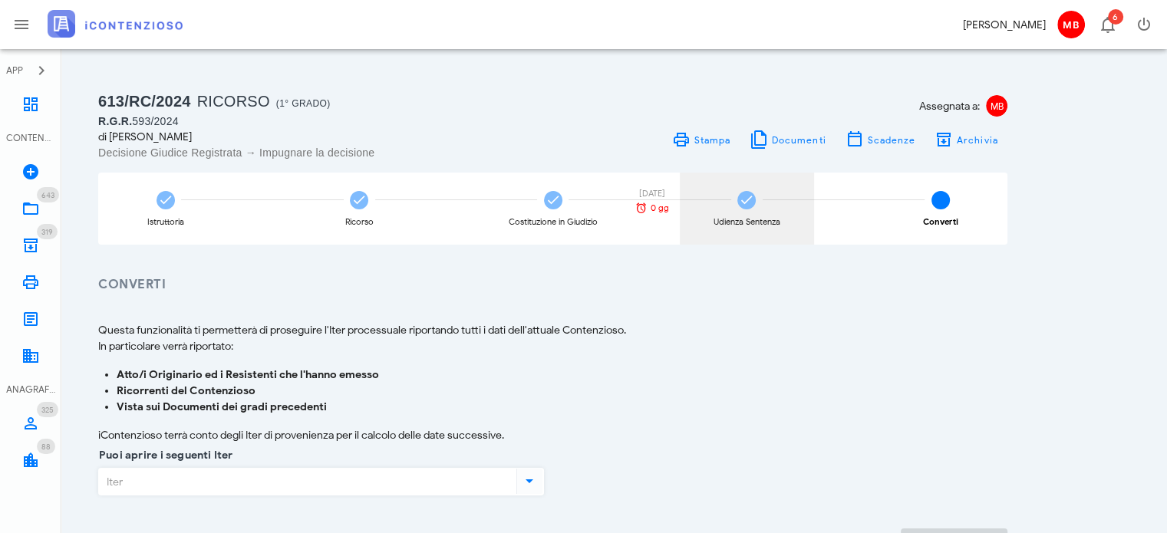
click at [746, 219] on div "Udienza Sentenza" at bounding box center [747, 222] width 67 height 8
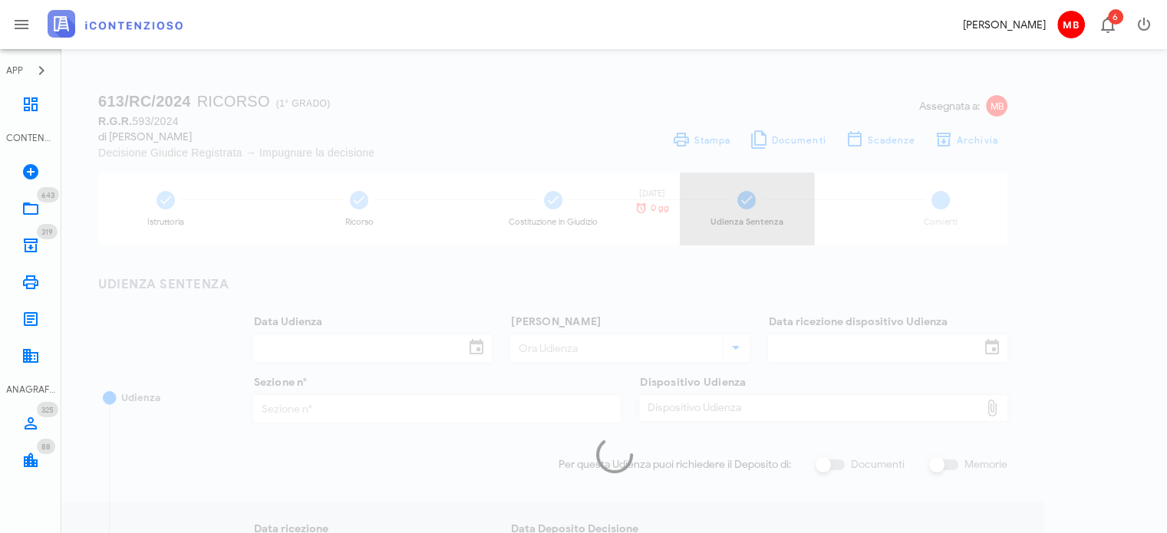
type input "[DATE]"
type input "09:00"
type input "[DATE]"
type input "1"
checkbox input "true"
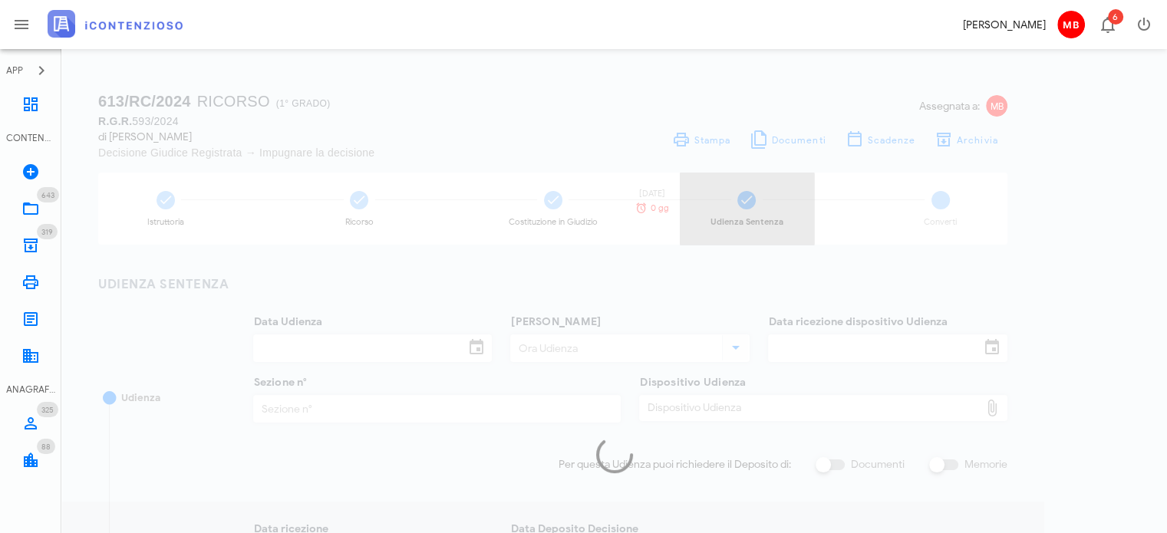
type input "[DATE]"
type input "526"
type input "2025"
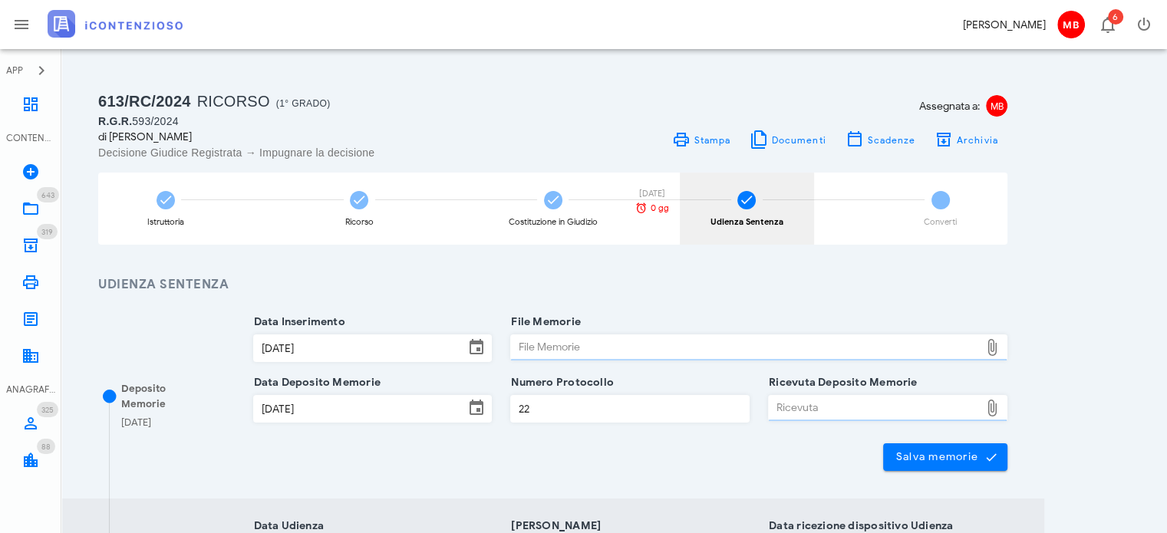
type input "Sentenza"
type input "Sfavorevole"
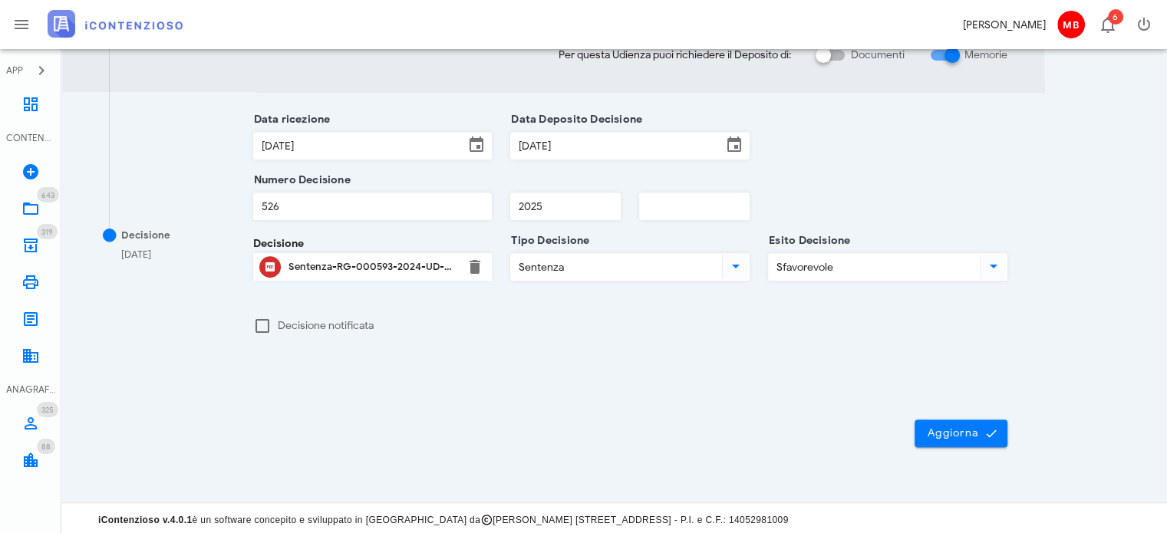
scroll to position [616, 0]
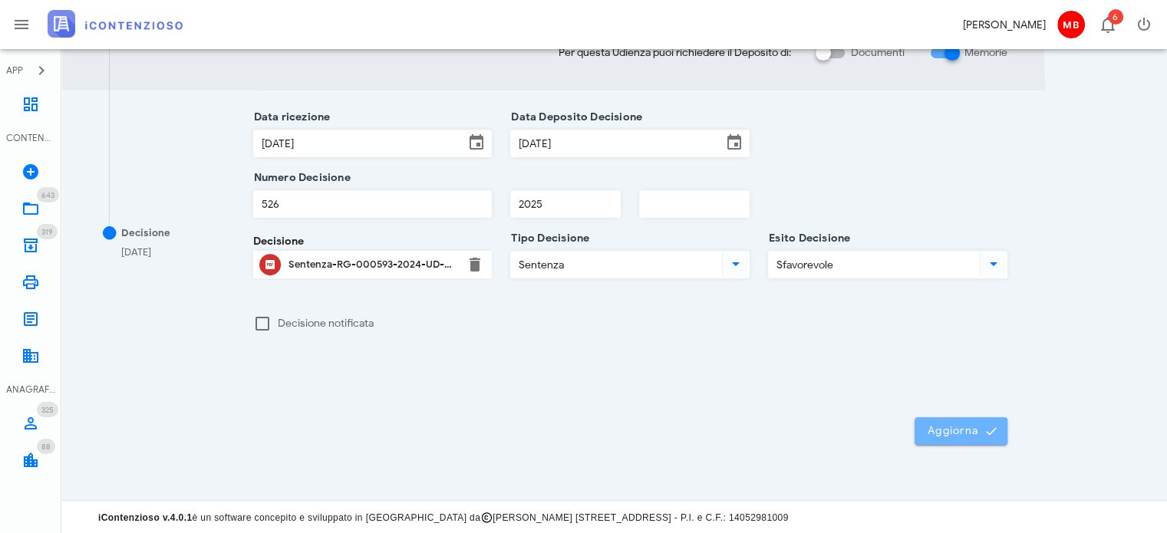
click at [940, 429] on span "Aggiorna" at bounding box center [961, 431] width 68 height 14
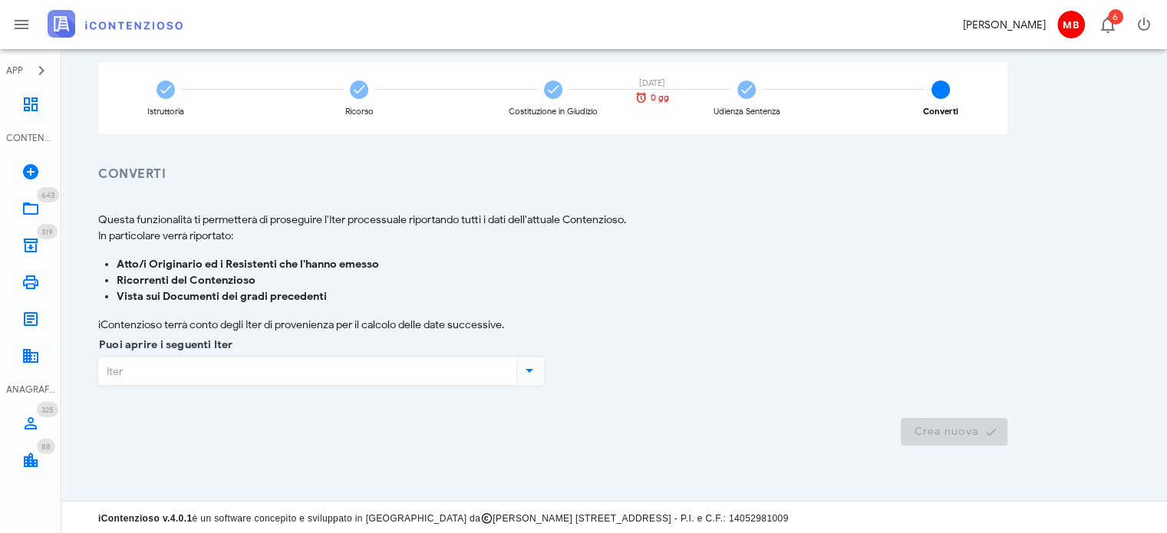
scroll to position [111, 0]
click at [531, 367] on icon at bounding box center [529, 370] width 18 height 18
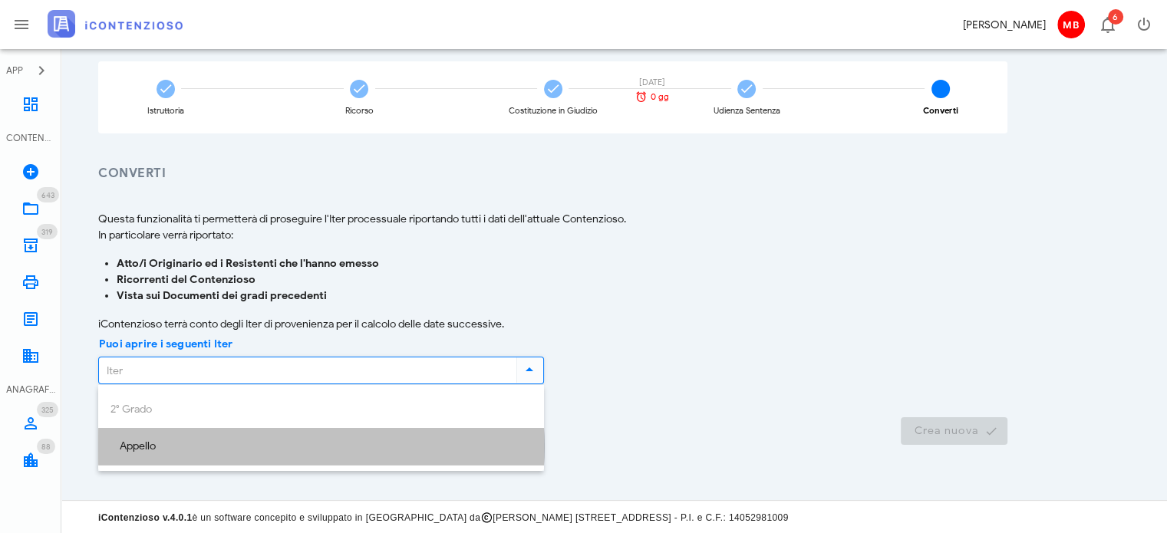
click at [143, 444] on div "Appello" at bounding box center [321, 447] width 421 height 13
type input "Appello"
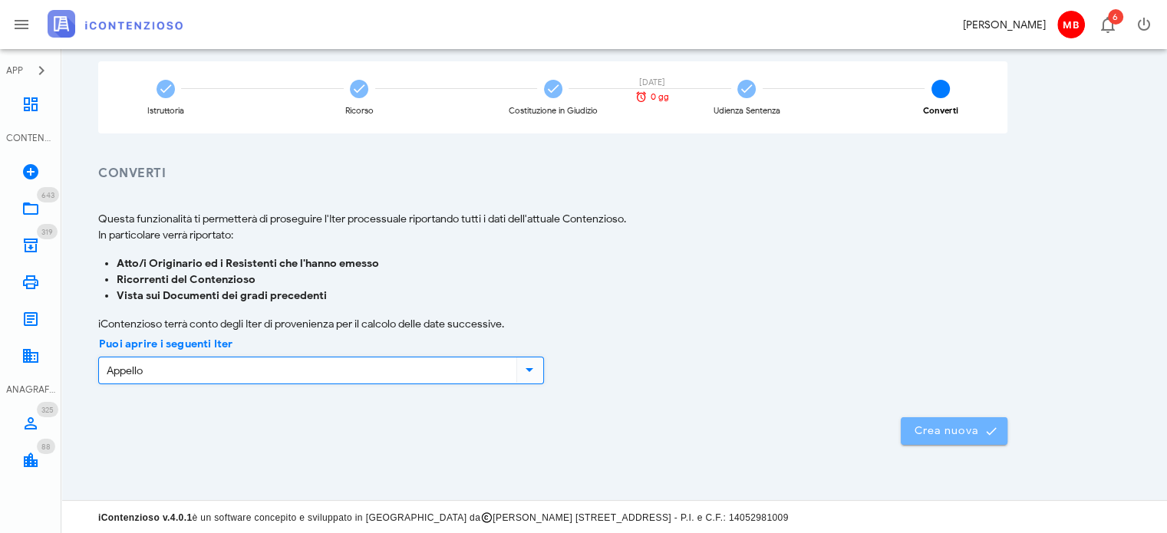
click at [994, 435] on icon "submit" at bounding box center [992, 431] width 14 height 14
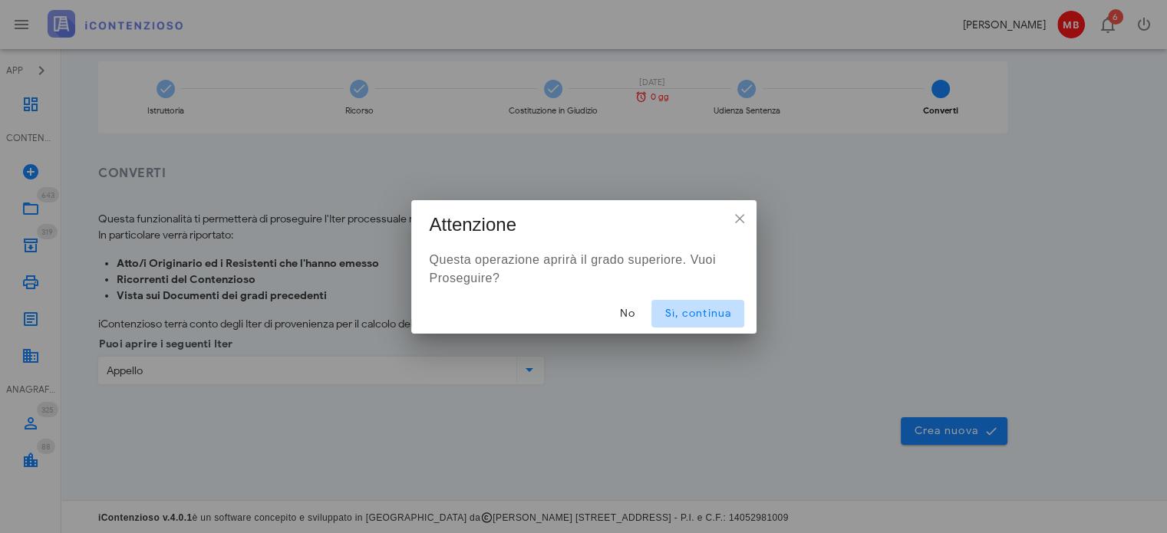
click at [718, 309] on span "Sì, continua" at bounding box center [698, 313] width 68 height 13
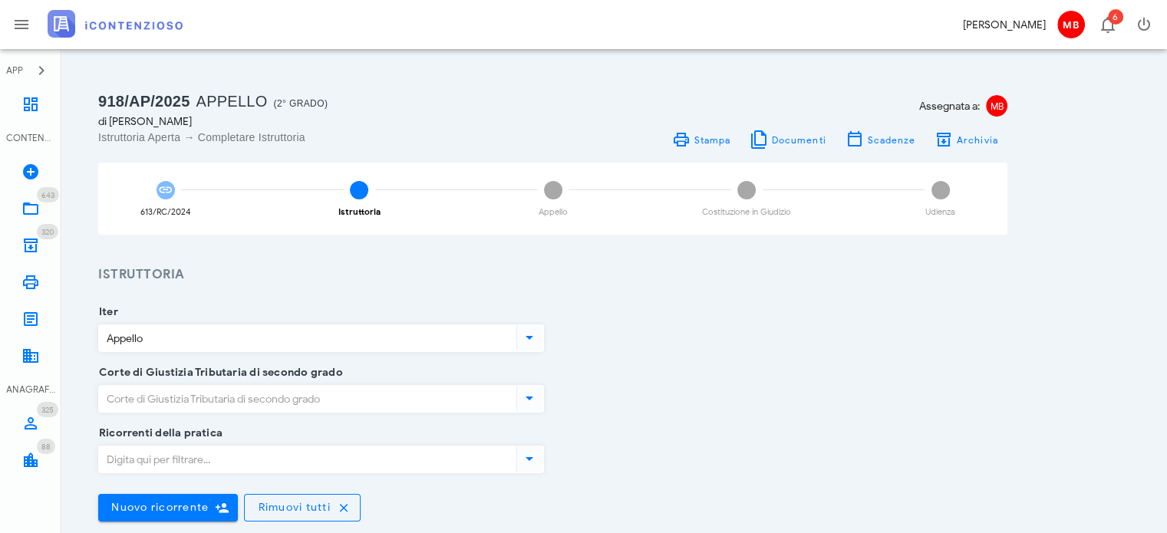
scroll to position [230, 0]
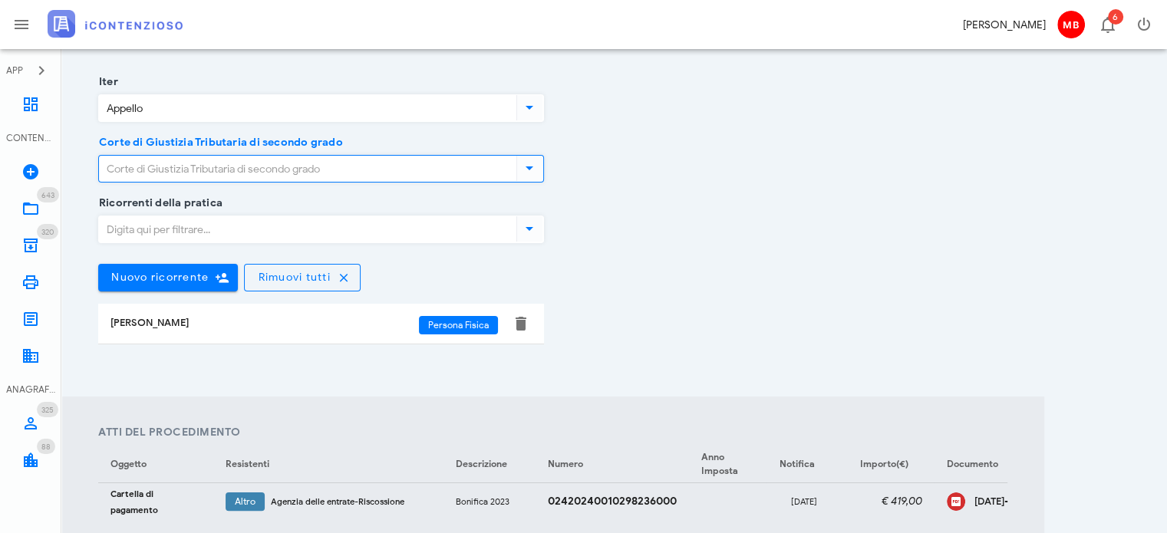
click at [238, 168] on input "Corte di Giustizia Tributaria di secondo grado" at bounding box center [306, 169] width 414 height 26
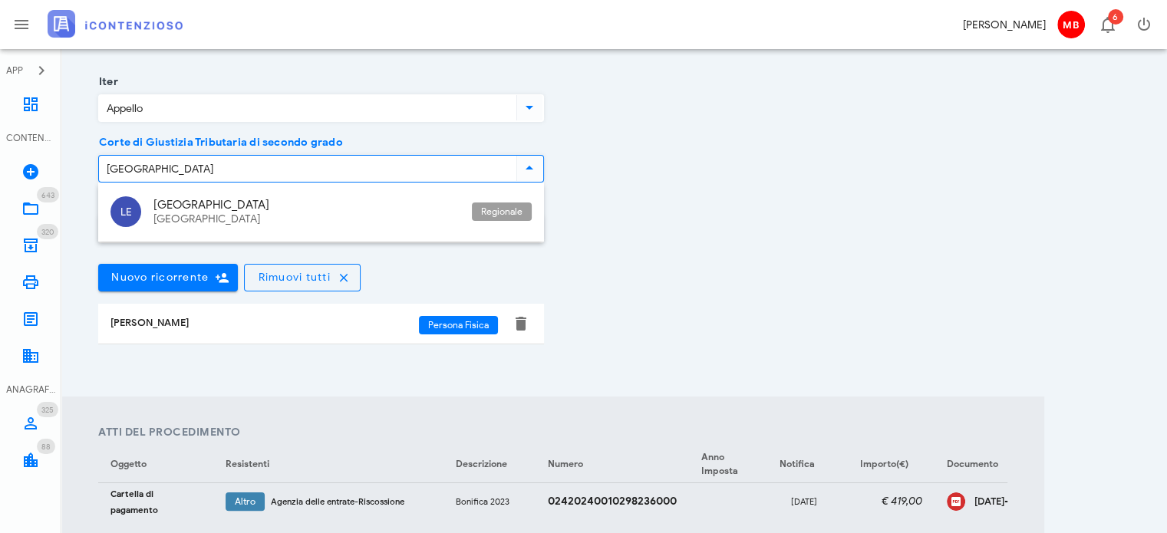
type input "lecce"
click at [774, 229] on div "Ricorrenti della pratica Nuovo ricorrente Rimuovi tutti Francesco Domenico Cali…" at bounding box center [553, 286] width 928 height 166
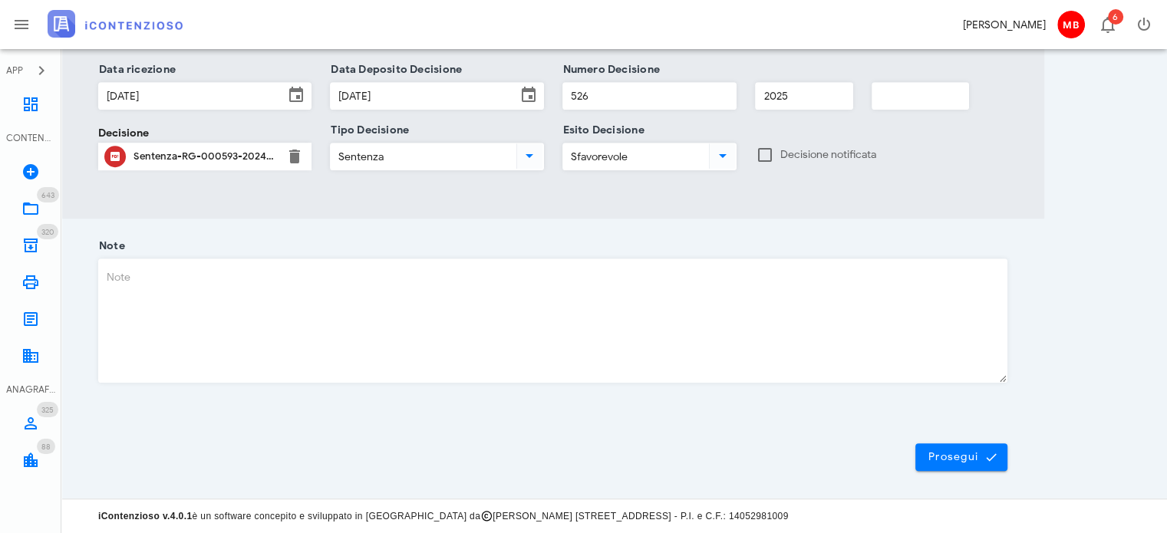
scroll to position [1004, 0]
click at [967, 454] on span "Prosegui" at bounding box center [962, 457] width 68 height 14
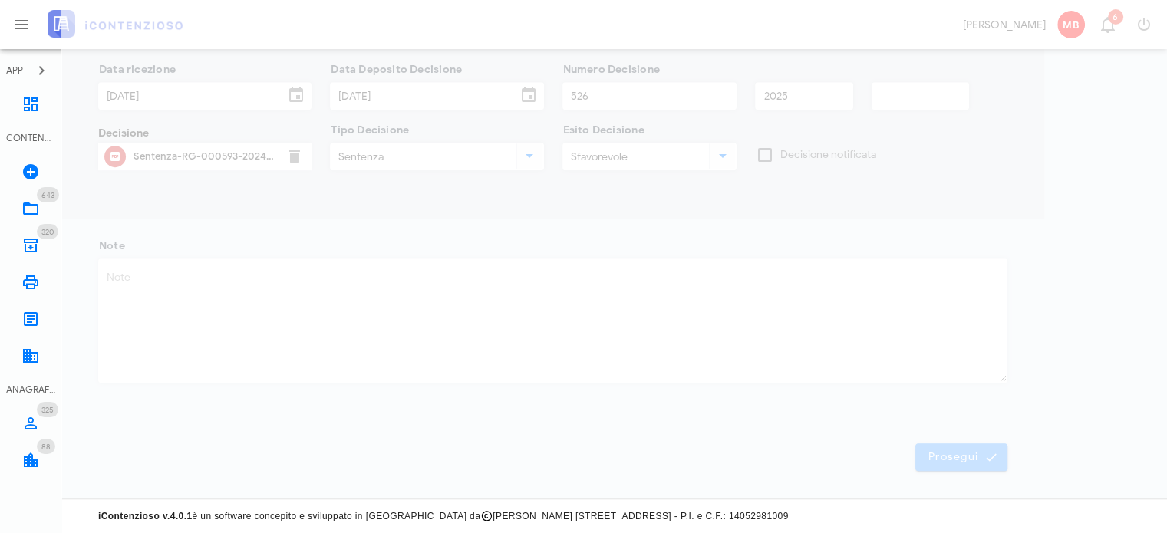
scroll to position [0, 0]
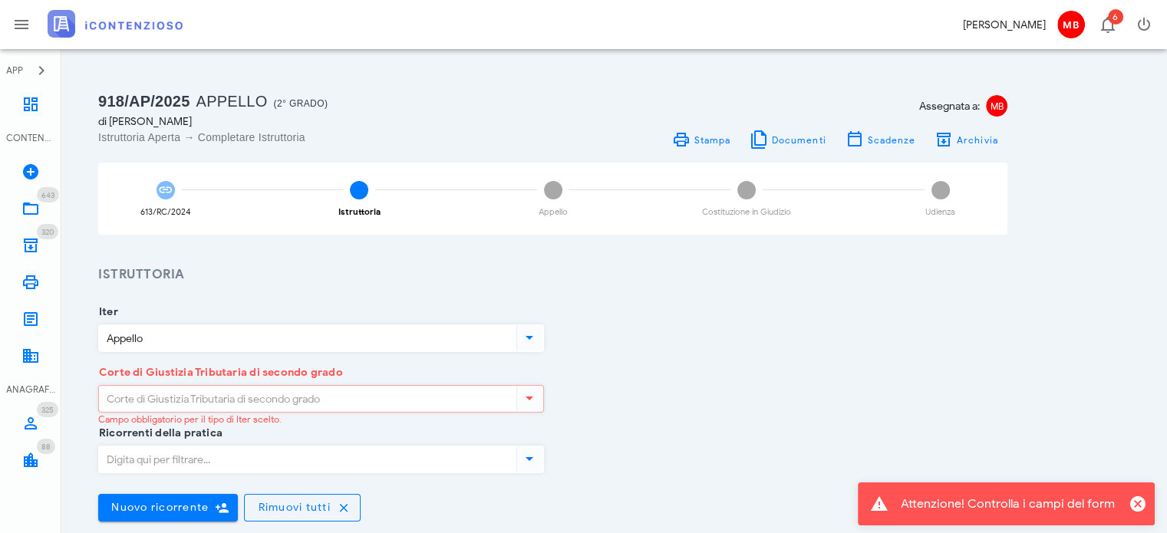
click at [333, 392] on input "Corte di Giustizia Tributaria di secondo grado" at bounding box center [306, 399] width 414 height 26
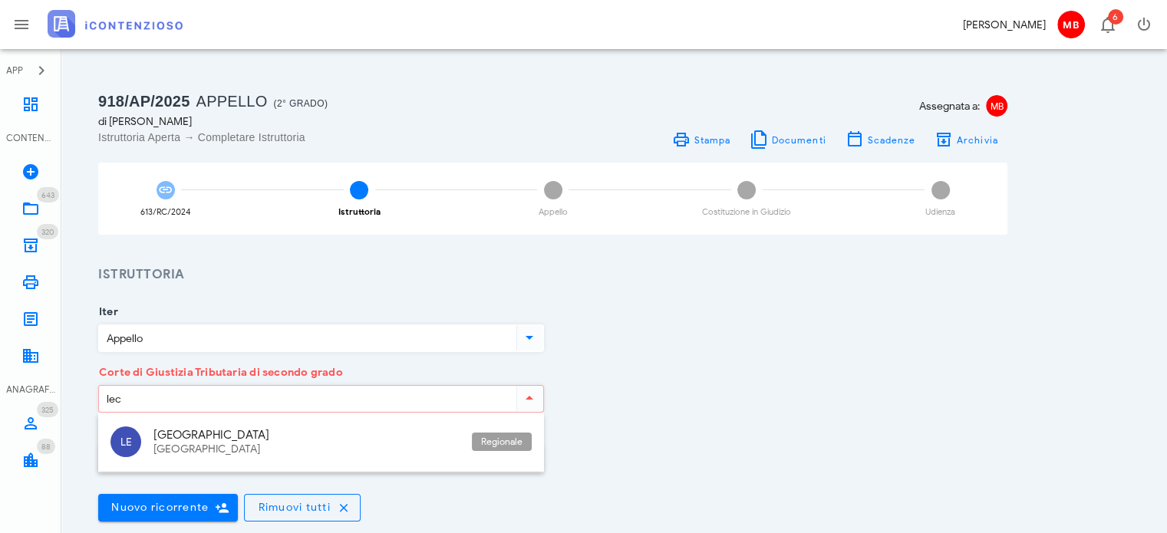
click at [263, 433] on div "Puglia" at bounding box center [306, 435] width 306 height 14
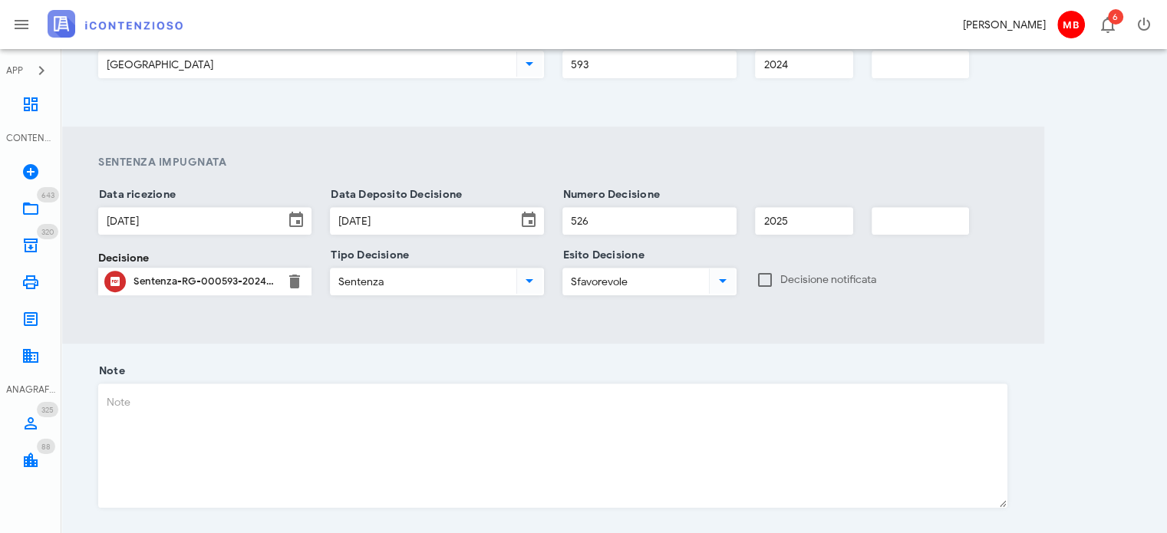
scroll to position [1004, 0]
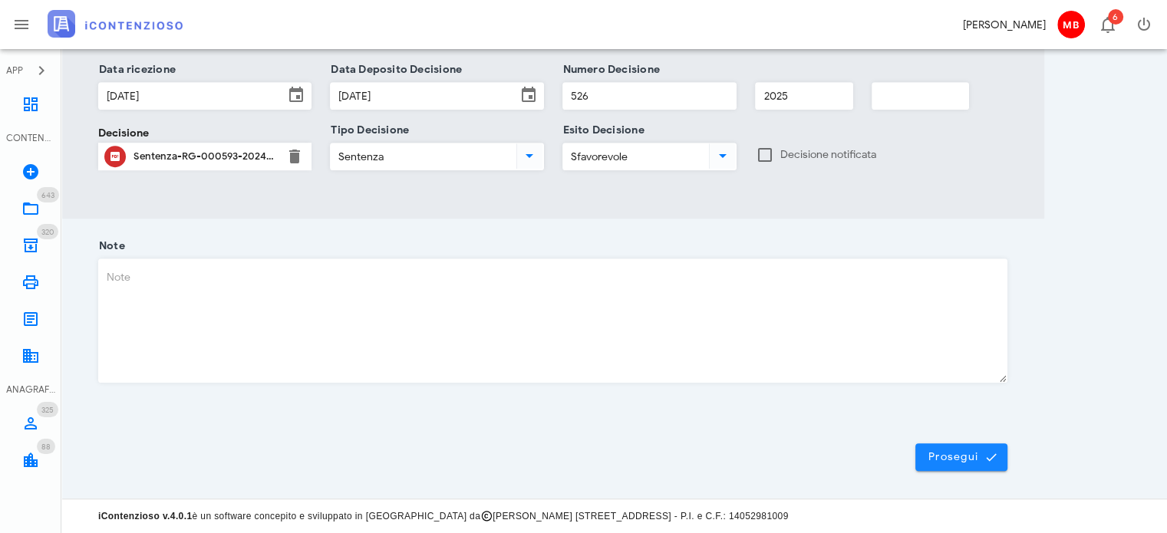
type input "Puglia - Lecce"
click at [961, 466] on button "Prosegui" at bounding box center [962, 458] width 92 height 28
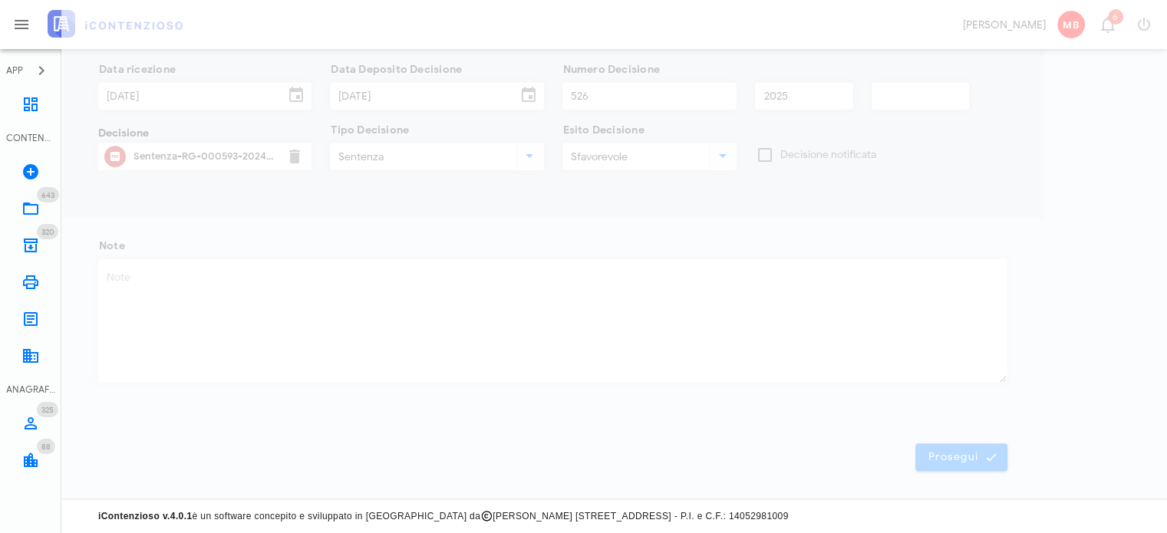
scroll to position [21, 0]
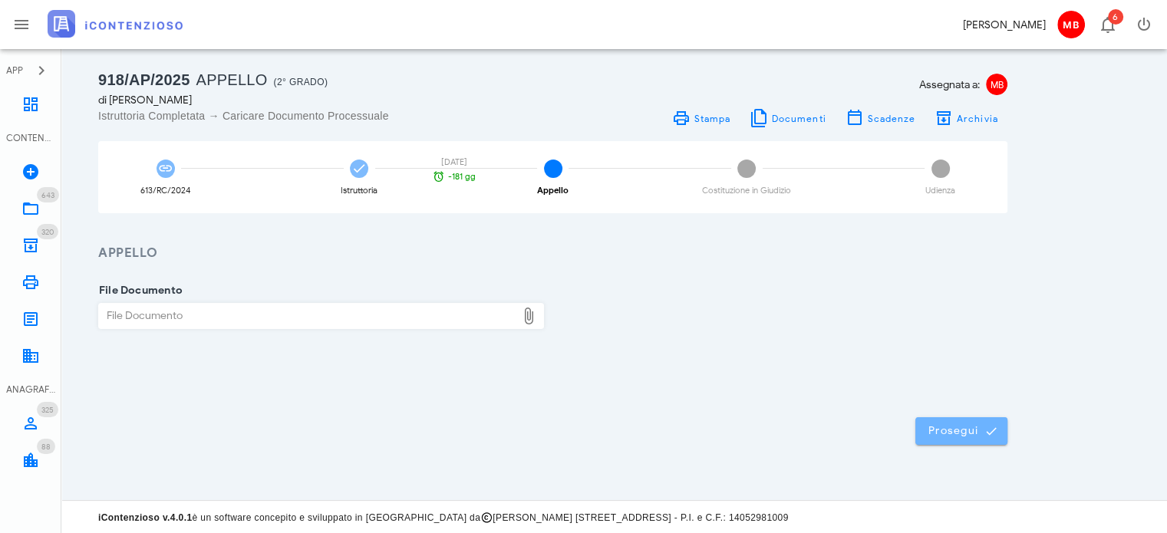
click at [952, 435] on span "Prosegui" at bounding box center [962, 431] width 68 height 14
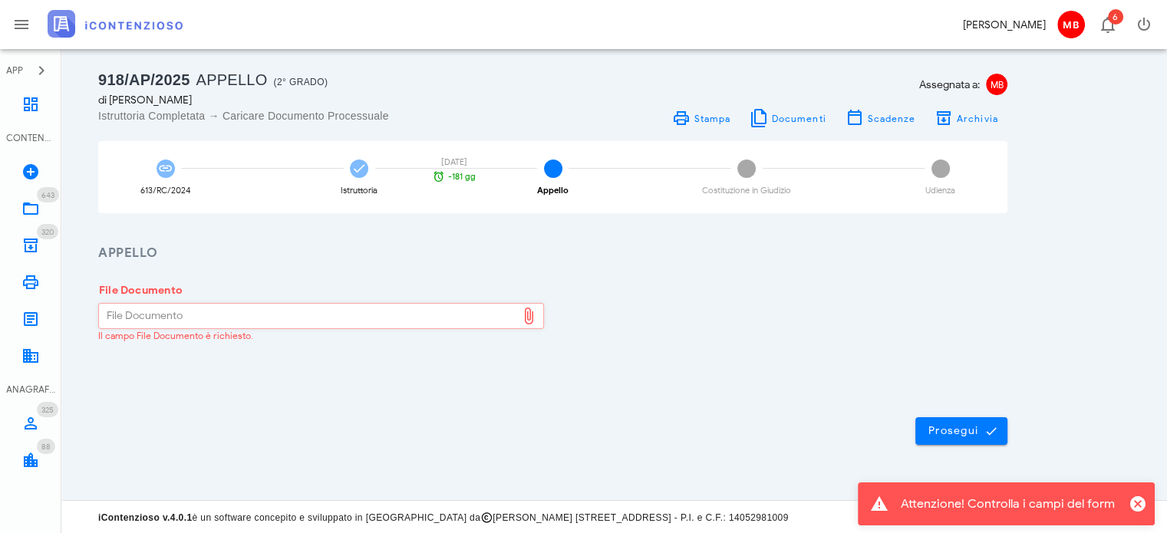
scroll to position [0, 0]
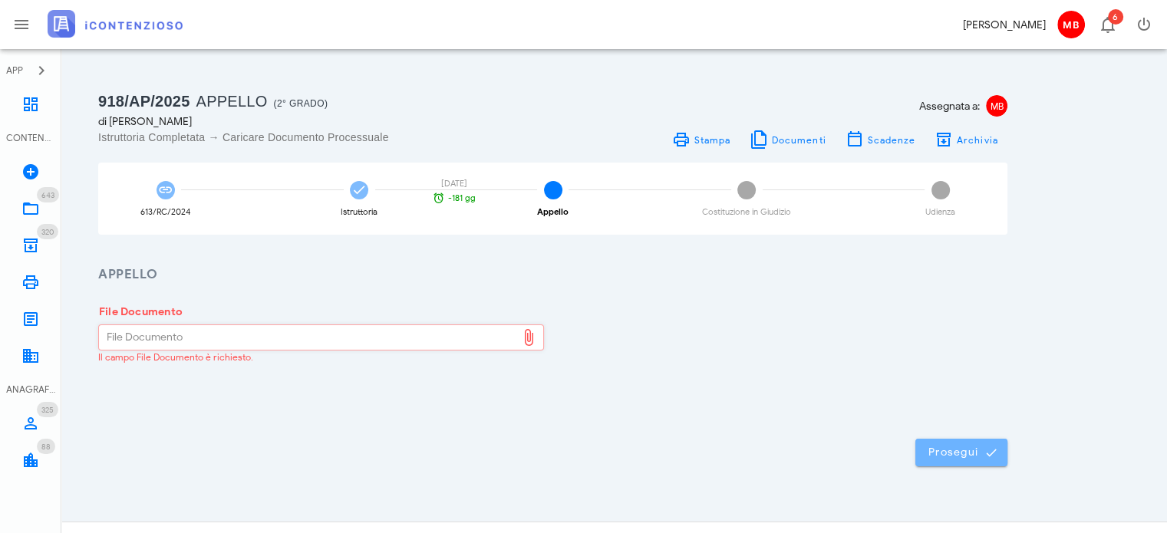
click at [994, 447] on icon "submit" at bounding box center [992, 453] width 14 height 14
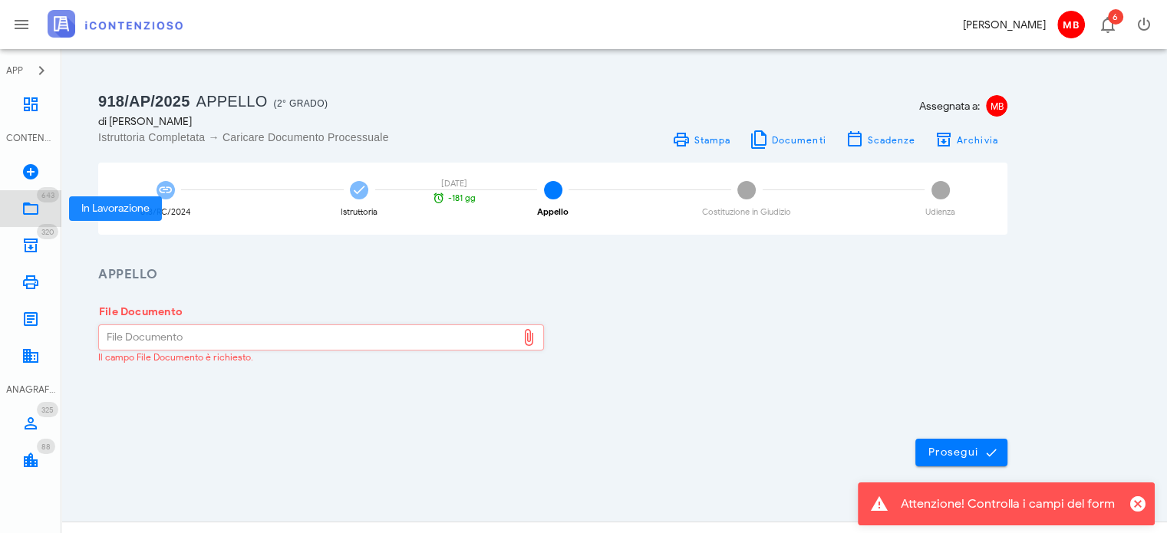
click at [18, 208] on link "643 In Lavorazione 643" at bounding box center [30, 208] width 61 height 37
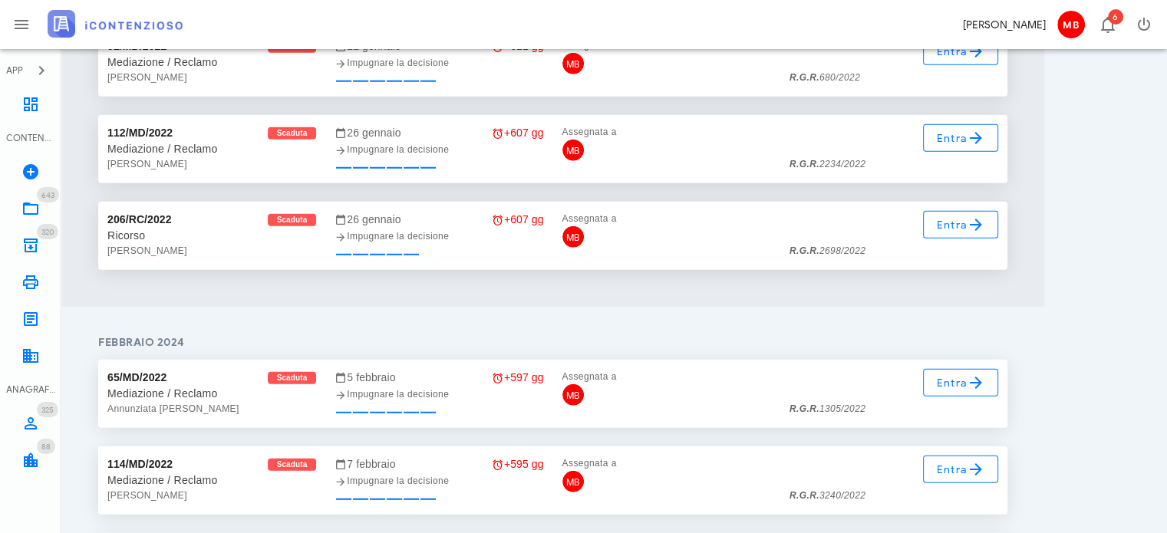
scroll to position [4254, 0]
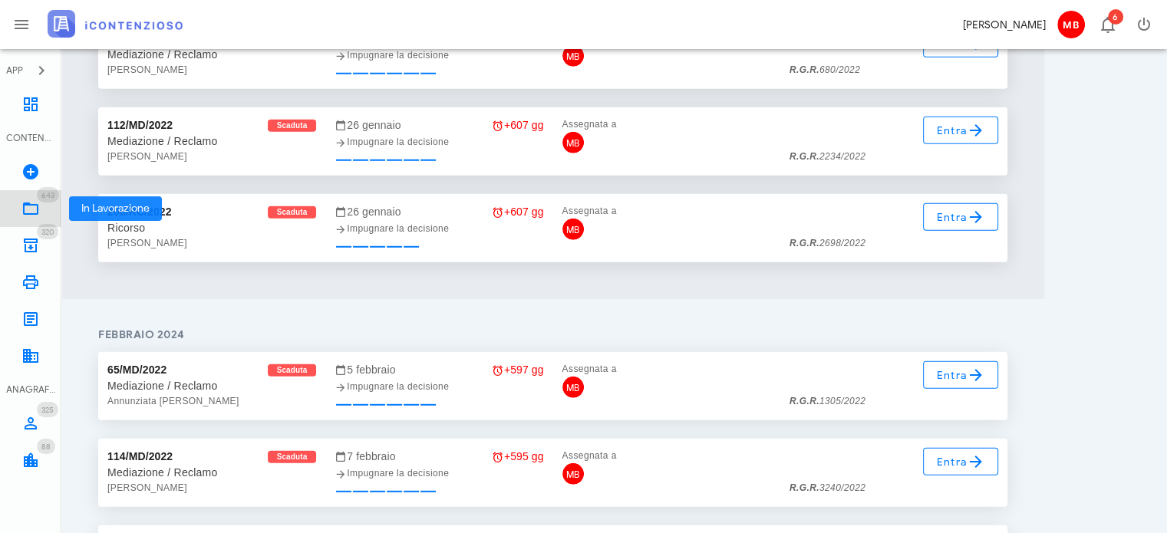
click at [27, 203] on icon at bounding box center [30, 209] width 18 height 18
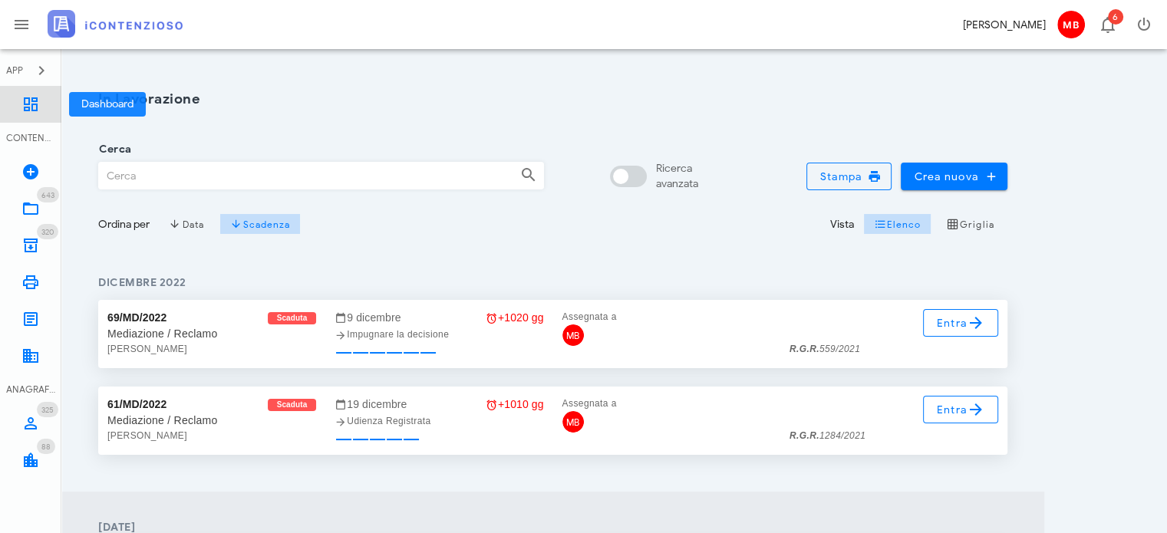
click at [28, 101] on icon at bounding box center [30, 104] width 18 height 18
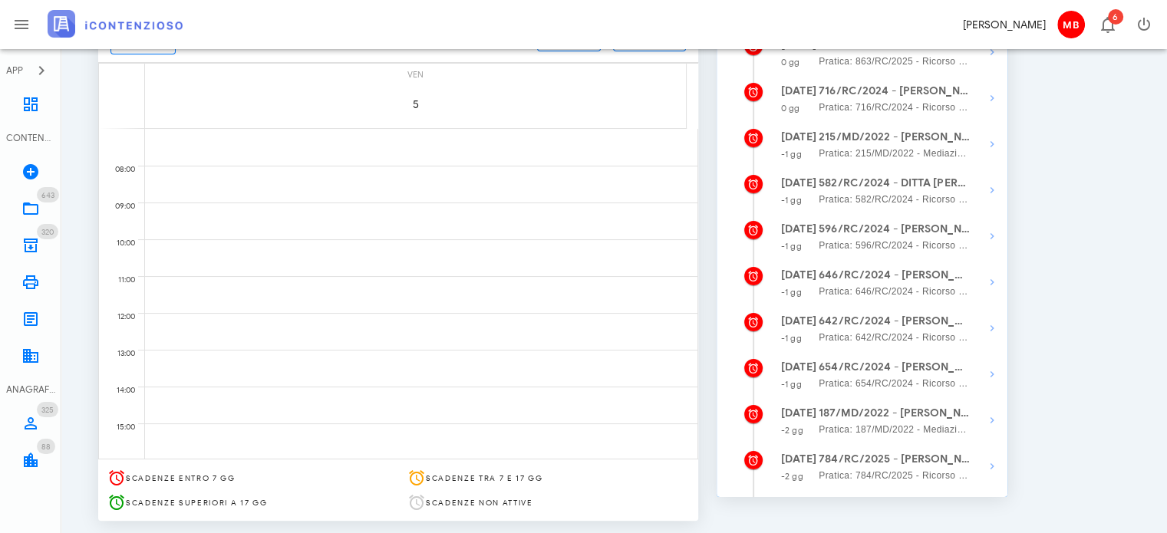
scroll to position [186, 0]
